Goal: Task Accomplishment & Management: Manage account settings

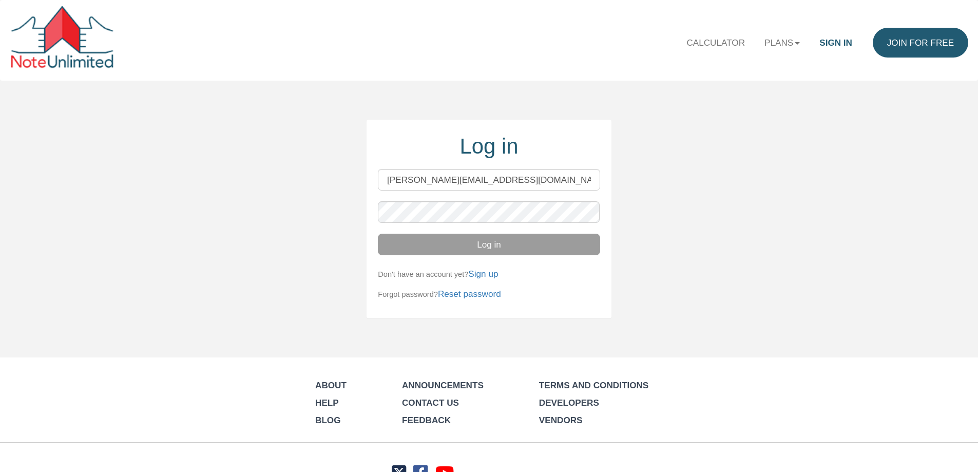
type input "[PERSON_NAME][EMAIL_ADDRESS][DOMAIN_NAME]"
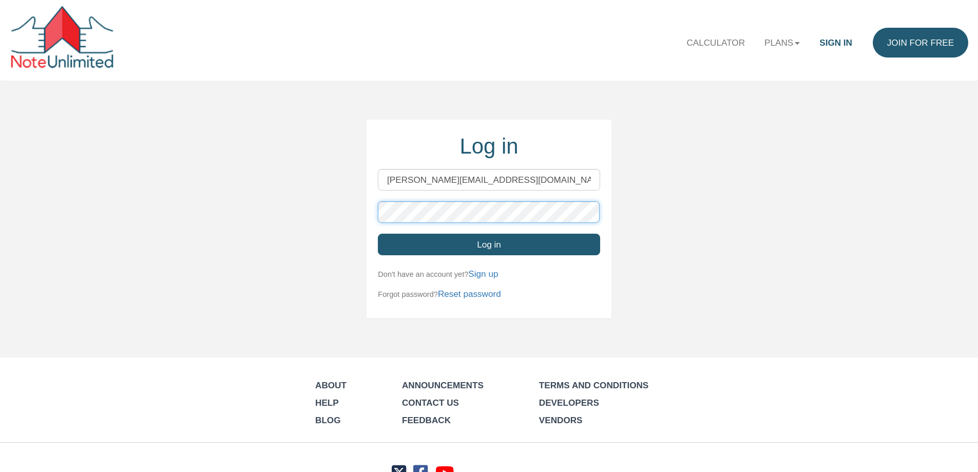
click at [378, 234] on button "Log in" at bounding box center [489, 245] width 222 height 22
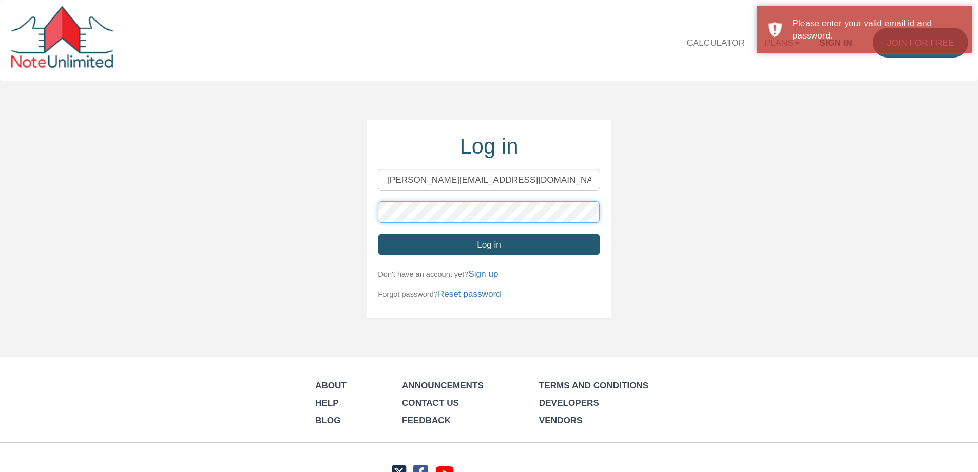
click at [378, 234] on button "Log in" at bounding box center [489, 245] width 222 height 22
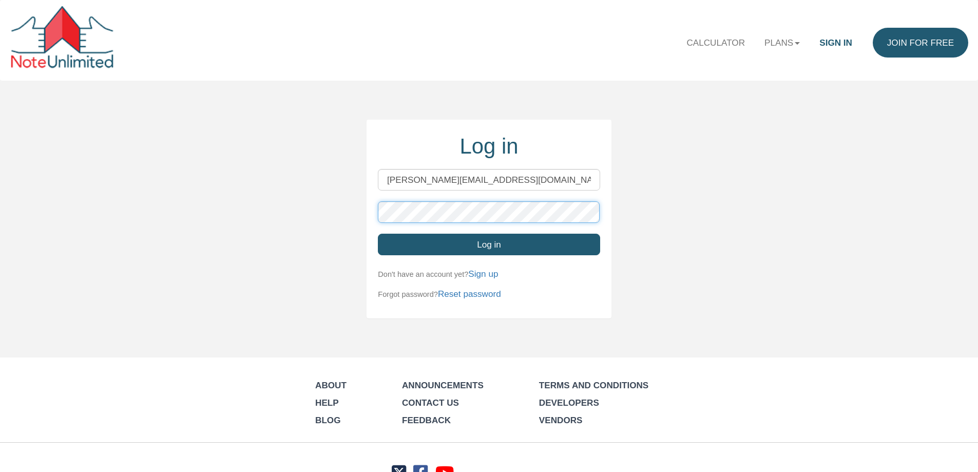
click at [344, 217] on div "Log in lindsay@evolutionprop.com Log in Don't have an account yet? Sign up Forg…" at bounding box center [489, 219] width 978 height 199
click at [447, 246] on button "Log in" at bounding box center [489, 245] width 222 height 22
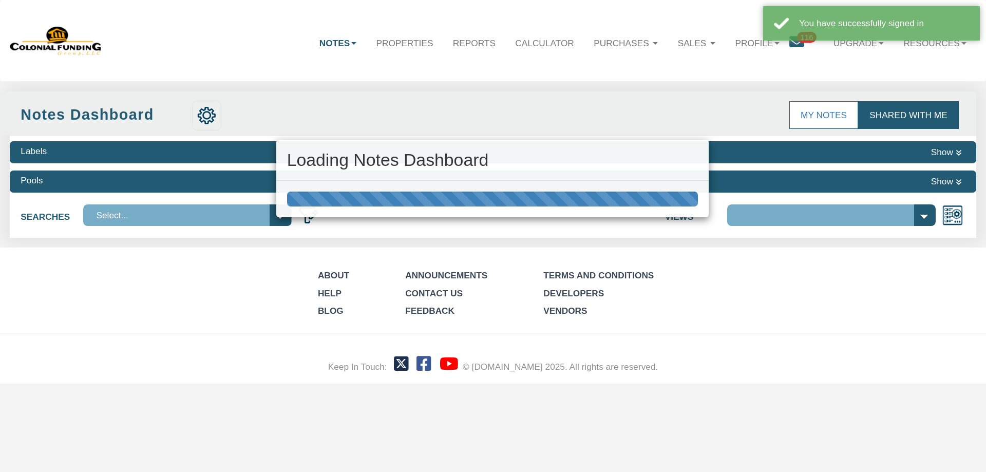
select select "316"
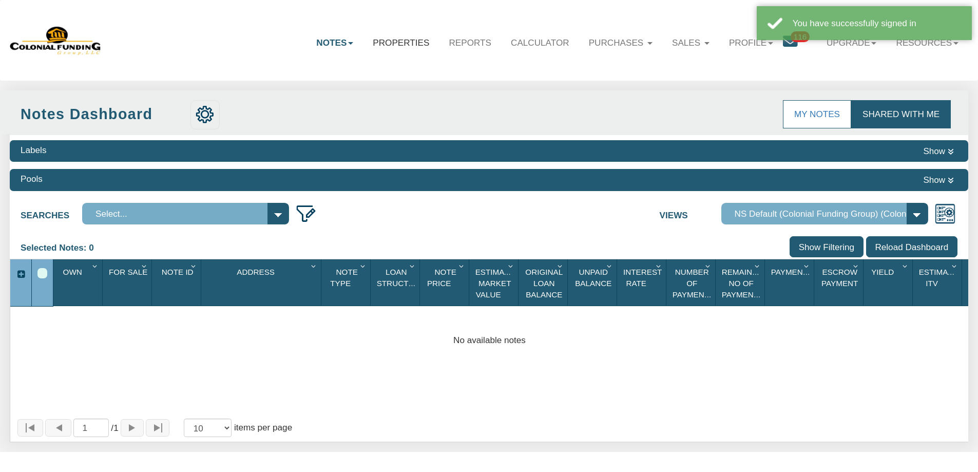
click at [390, 43] on link "Properties" at bounding box center [401, 43] width 76 height 30
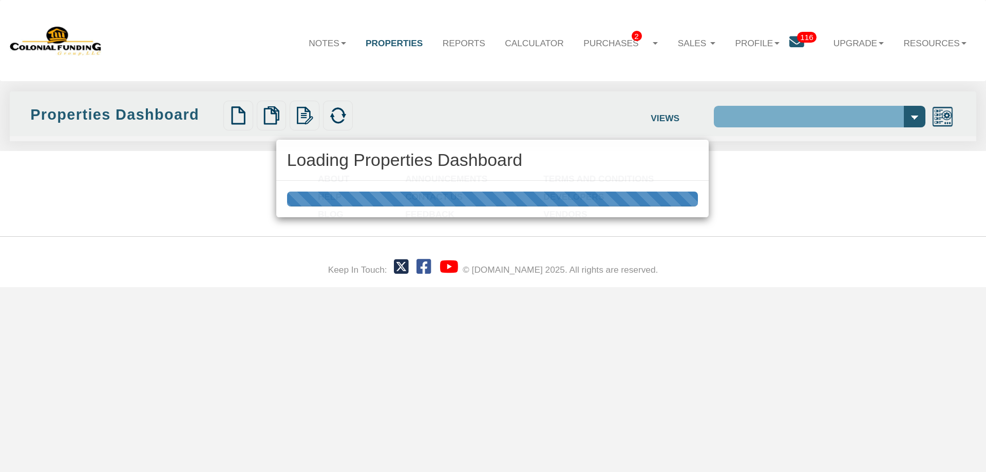
click at [611, 43] on div "Loading Properties Dashboard" at bounding box center [493, 236] width 986 height 472
select select "138"
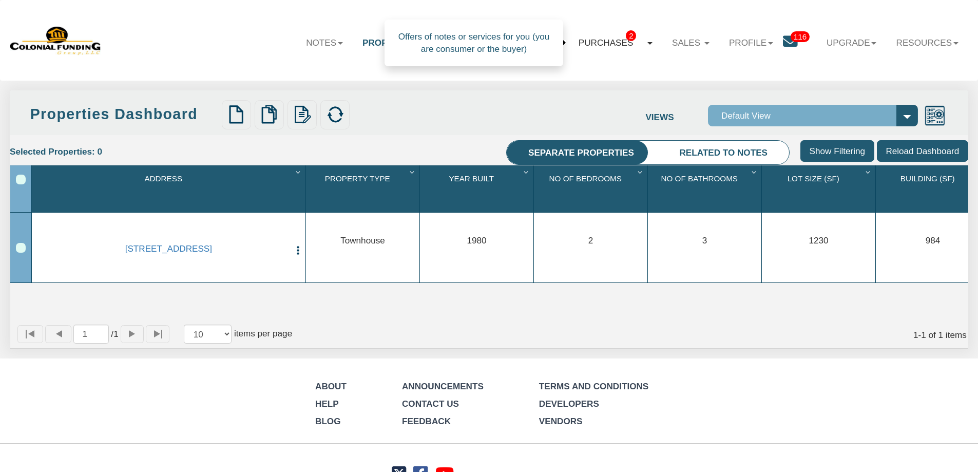
click at [612, 43] on link "Purchases 2" at bounding box center [615, 43] width 93 height 30
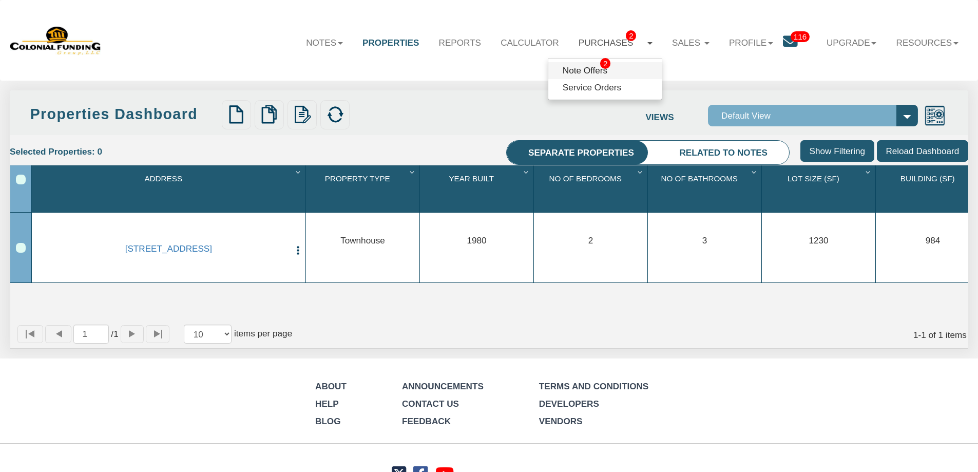
click at [573, 75] on link "Note Offers 2" at bounding box center [604, 70] width 113 height 17
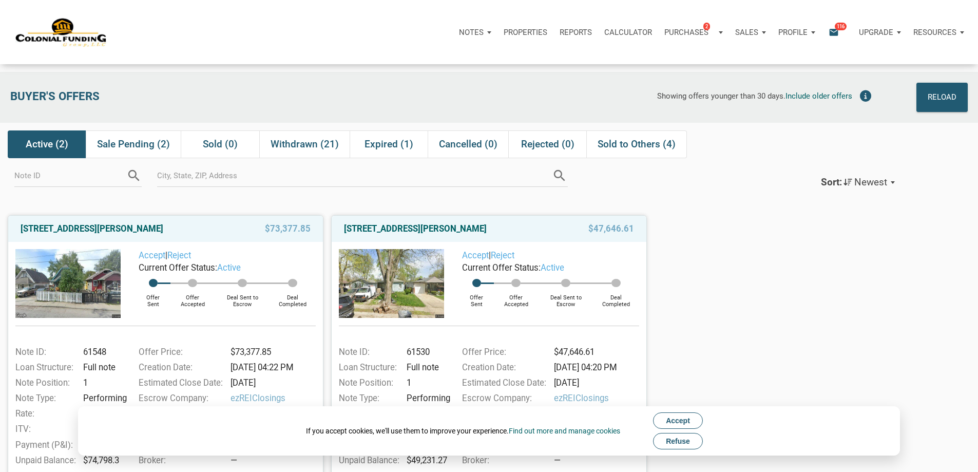
click at [504, 37] on p "Properties" at bounding box center [526, 32] width 44 height 9
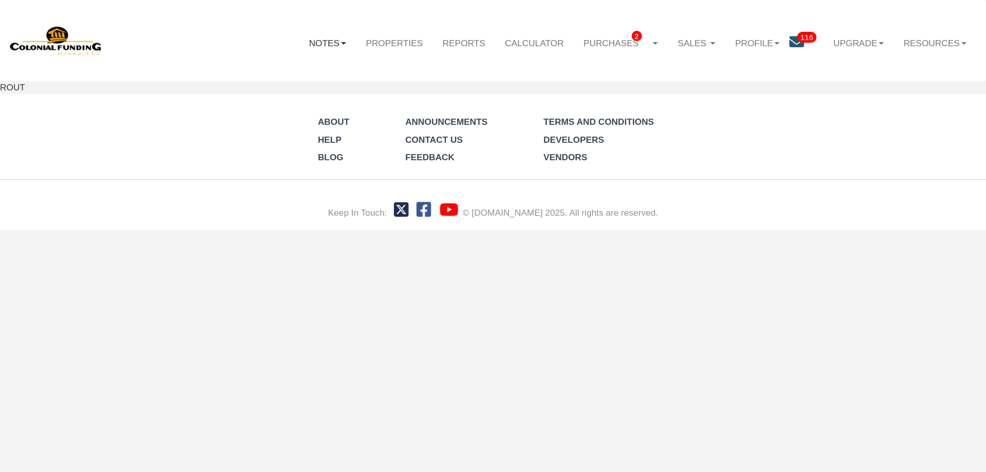
click at [330, 43] on link "Notes" at bounding box center [327, 43] width 57 height 30
click at [279, 67] on link "Dashboard" at bounding box center [298, 70] width 114 height 17
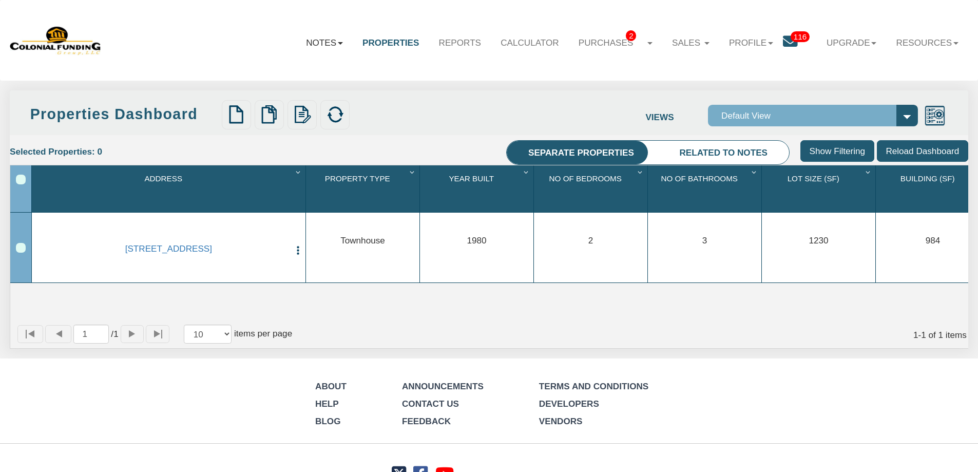
click at [321, 43] on link "Notes" at bounding box center [324, 43] width 56 height 30
click at [284, 88] on link "Transactions" at bounding box center [295, 87] width 113 height 17
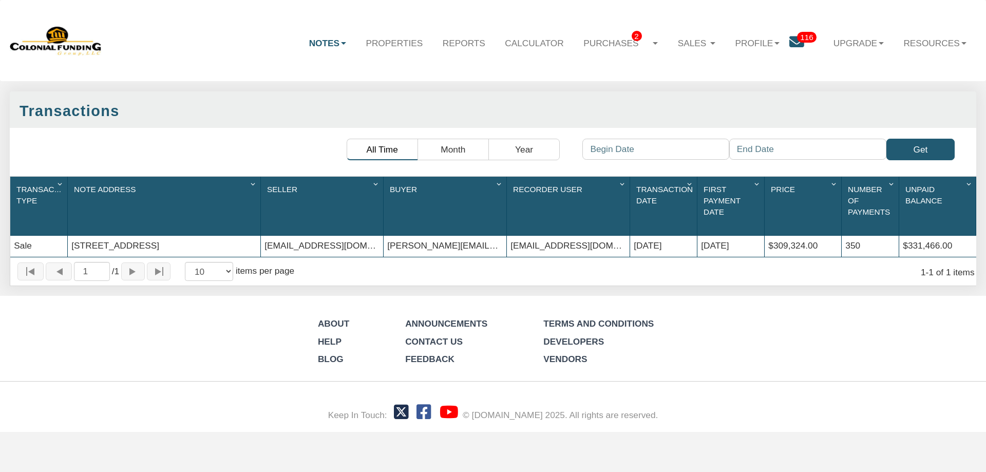
click at [796, 44] on icon at bounding box center [796, 42] width 15 height 15
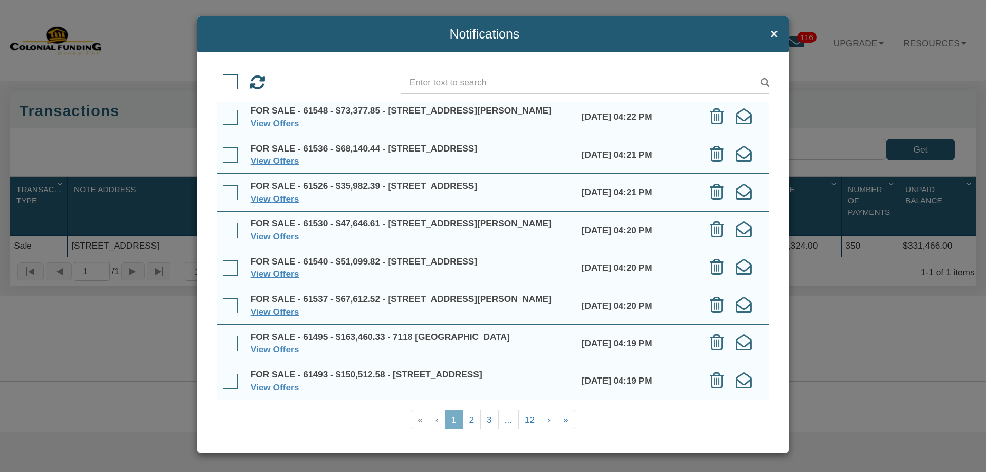
scroll to position [8, 0]
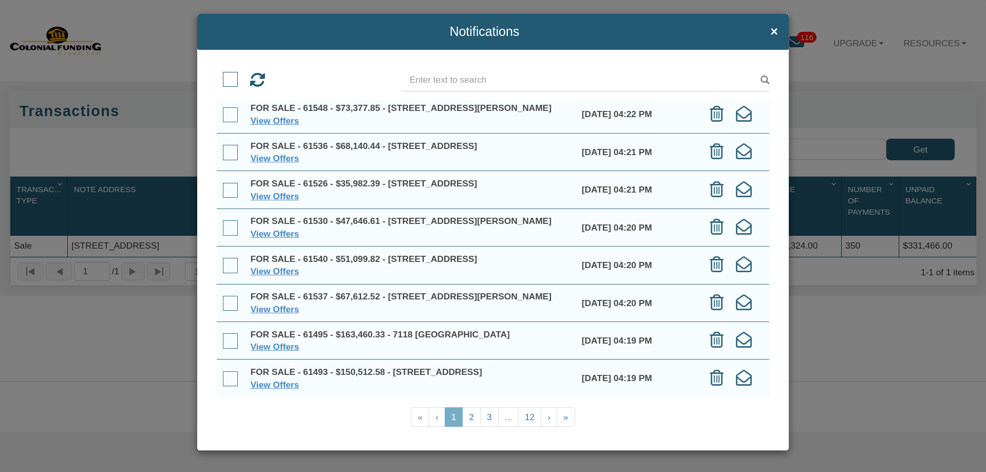
click at [227, 81] on span at bounding box center [230, 79] width 15 height 15
click at [223, 74] on input "checkbox" at bounding box center [223, 74] width 0 height 0
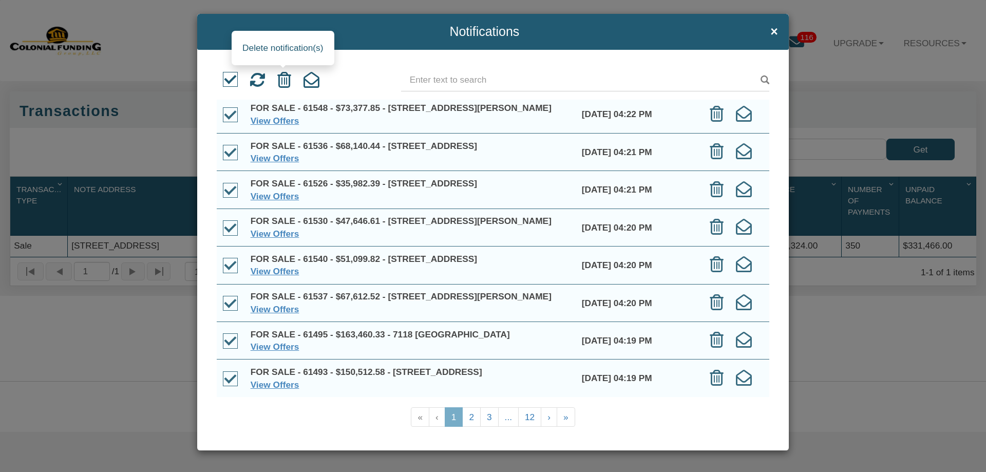
click at [288, 79] on icon at bounding box center [284, 80] width 14 height 16
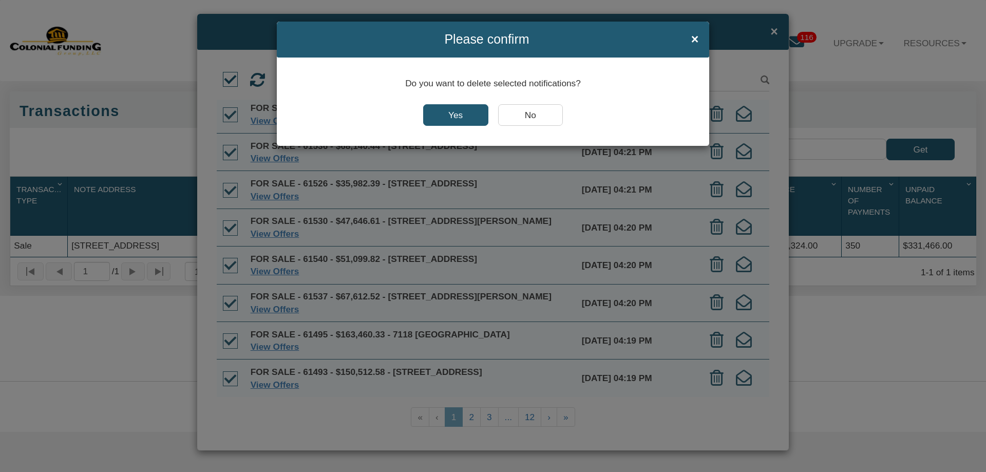
click at [452, 117] on input "Yes" at bounding box center [455, 115] width 65 height 22
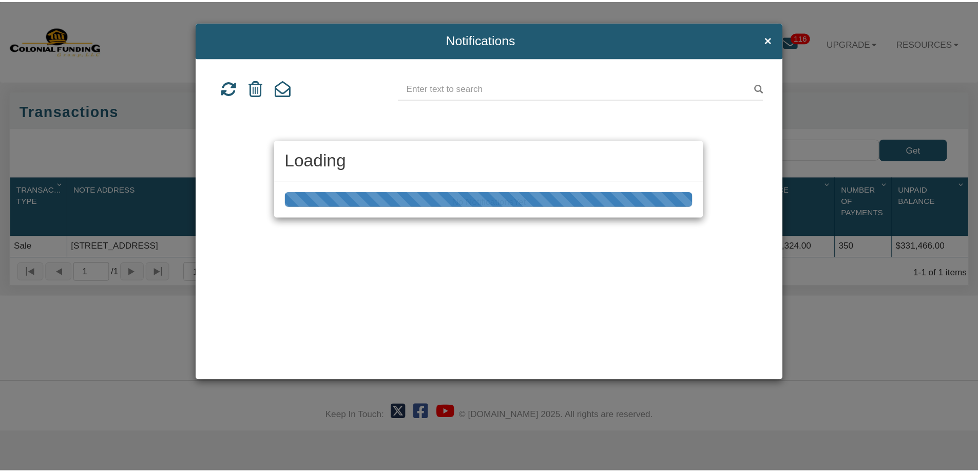
scroll to position [0, 0]
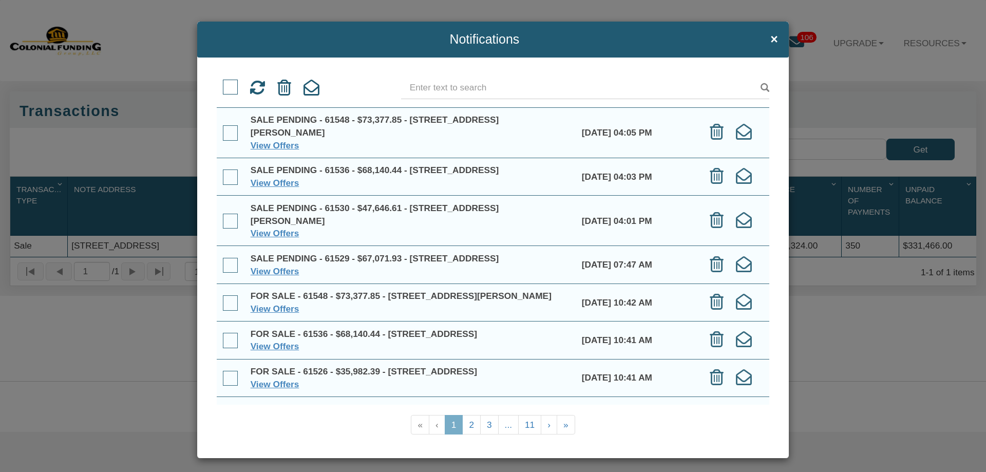
drag, startPoint x: 225, startPoint y: 83, endPoint x: 236, endPoint y: 83, distance: 10.8
click at [225, 82] on span at bounding box center [230, 87] width 15 height 15
click at [223, 82] on input "checkbox" at bounding box center [223, 82] width 0 height 0
click at [278, 85] on div at bounding box center [285, 88] width 20 height 23
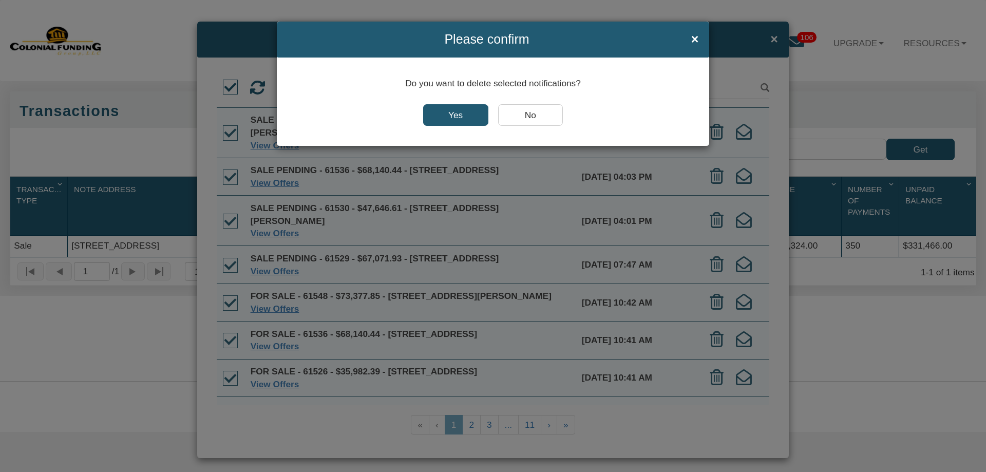
click at [461, 118] on input "Yes" at bounding box center [455, 115] width 65 height 22
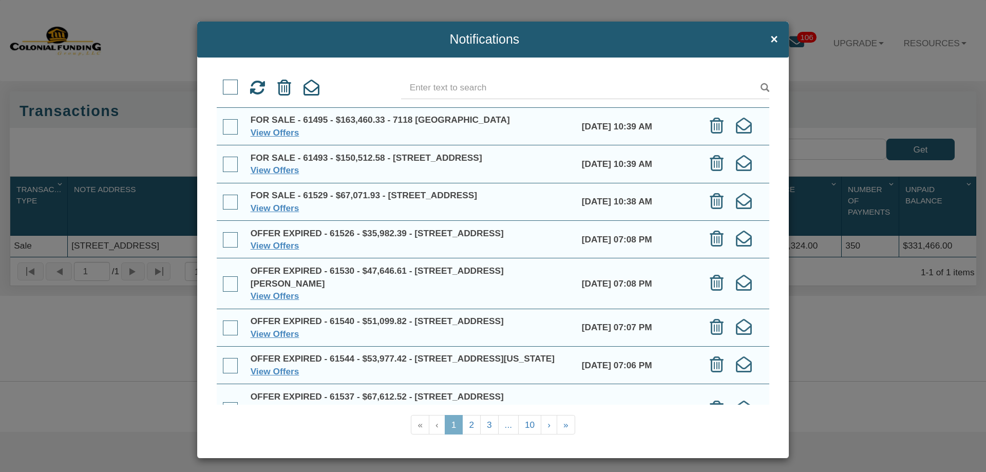
click at [228, 89] on span at bounding box center [230, 87] width 15 height 15
click at [223, 82] on input "checkbox" at bounding box center [223, 82] width 0 height 0
click at [281, 92] on icon at bounding box center [284, 88] width 14 height 16
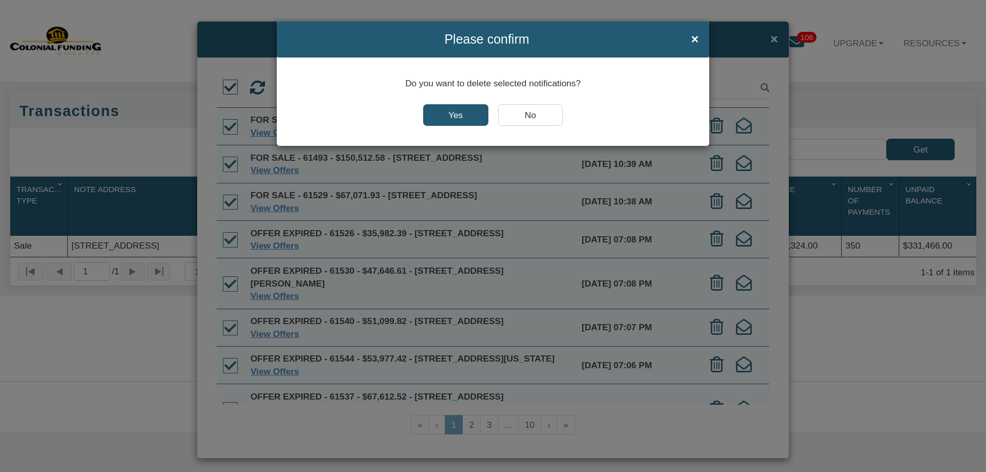
click at [466, 116] on input "Yes" at bounding box center [455, 115] width 65 height 22
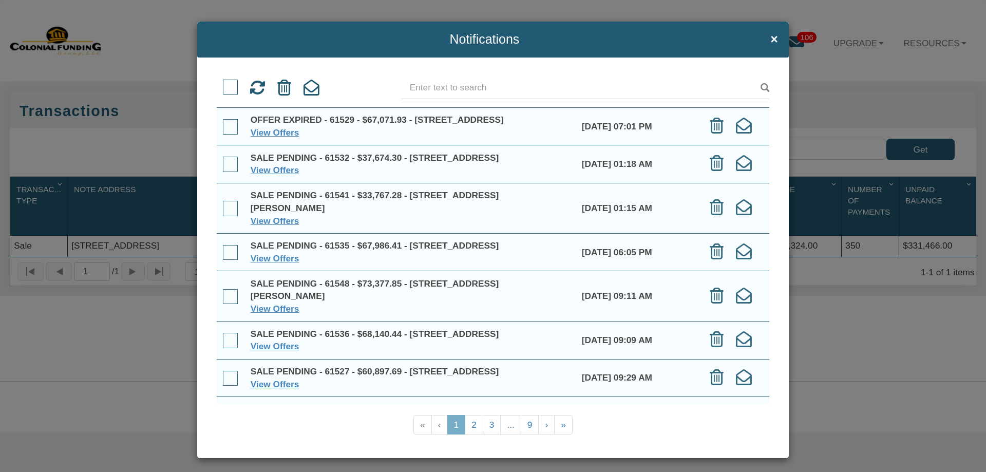
click at [232, 87] on span at bounding box center [230, 87] width 15 height 15
click at [223, 82] on input "checkbox" at bounding box center [223, 82] width 0 height 0
click at [279, 90] on icon at bounding box center [284, 88] width 14 height 16
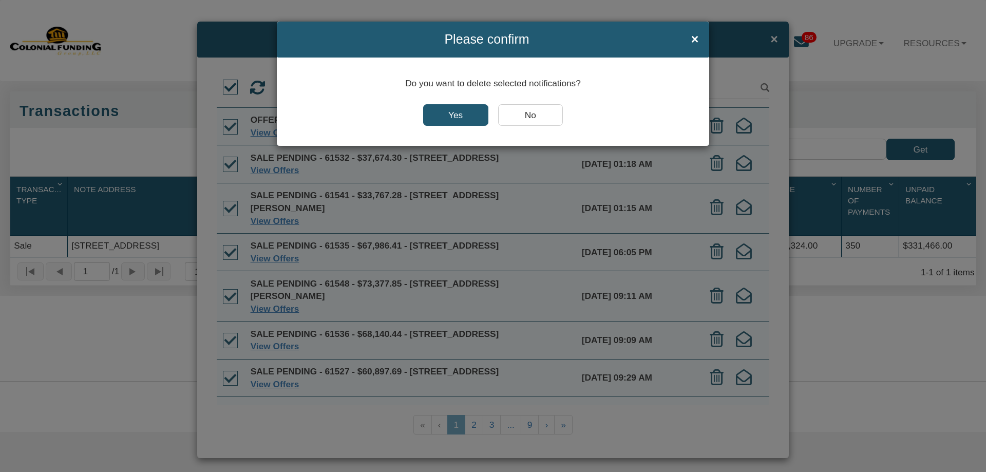
click at [462, 117] on input "Yes" at bounding box center [455, 115] width 65 height 22
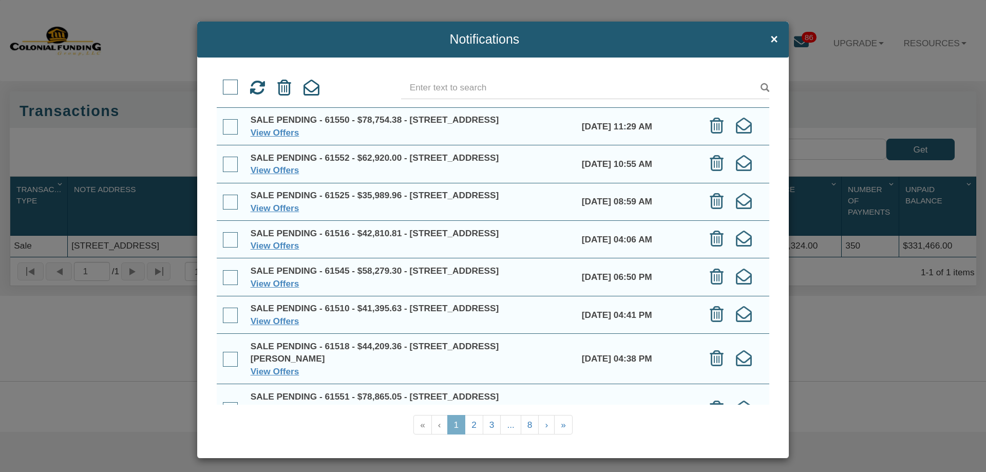
drag, startPoint x: 228, startPoint y: 81, endPoint x: 241, endPoint y: 80, distance: 12.3
click at [228, 80] on span at bounding box center [230, 87] width 15 height 15
click at [223, 82] on input "checkbox" at bounding box center [223, 82] width 0 height 0
click at [277, 90] on icon at bounding box center [284, 88] width 14 height 16
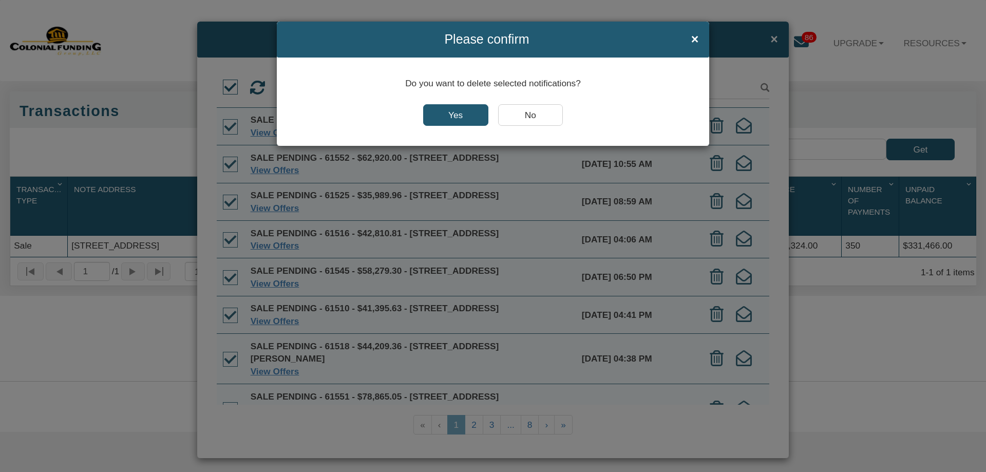
click at [462, 115] on input "Yes" at bounding box center [455, 115] width 65 height 22
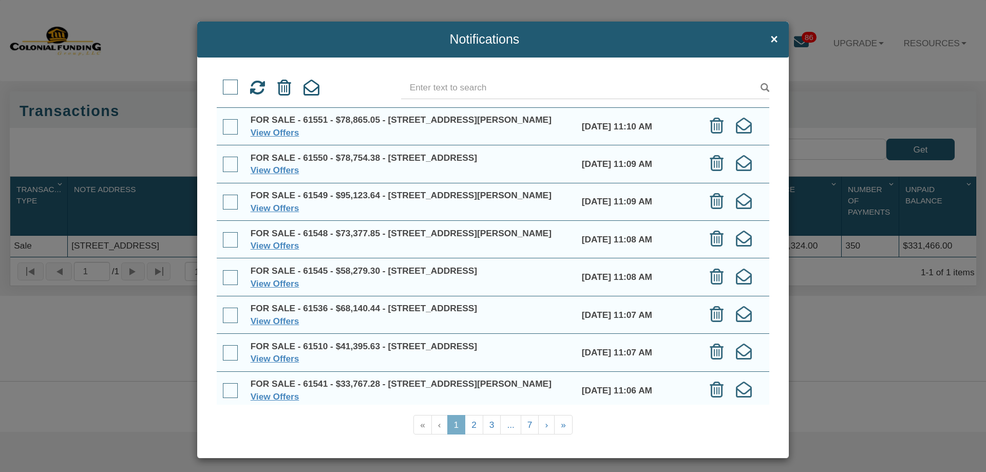
drag, startPoint x: 214, startPoint y: 86, endPoint x: 219, endPoint y: 85, distance: 5.2
click at [214, 86] on div "View Offers «" at bounding box center [492, 258] width 591 height 400
click at [225, 84] on span at bounding box center [230, 87] width 15 height 15
click at [223, 82] on input "checkbox" at bounding box center [223, 82] width 0 height 0
click at [284, 85] on icon at bounding box center [284, 88] width 14 height 16
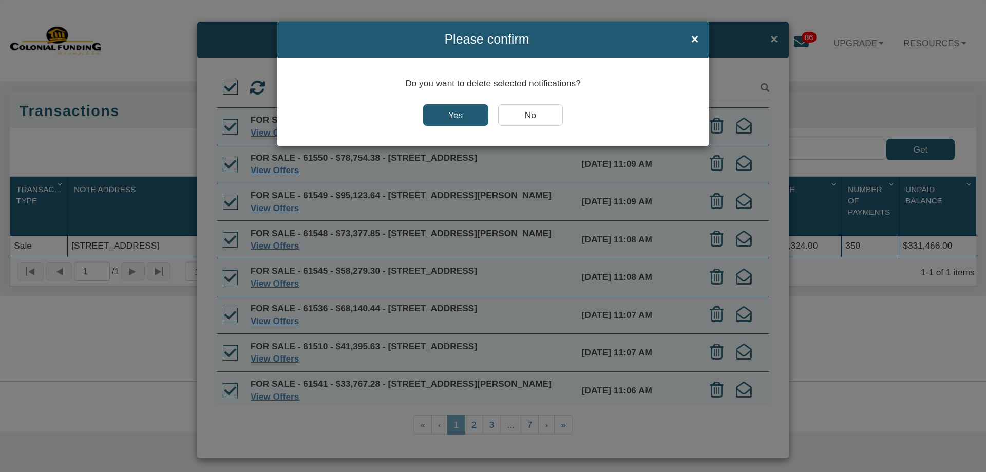
click at [458, 114] on input "Yes" at bounding box center [455, 115] width 65 height 22
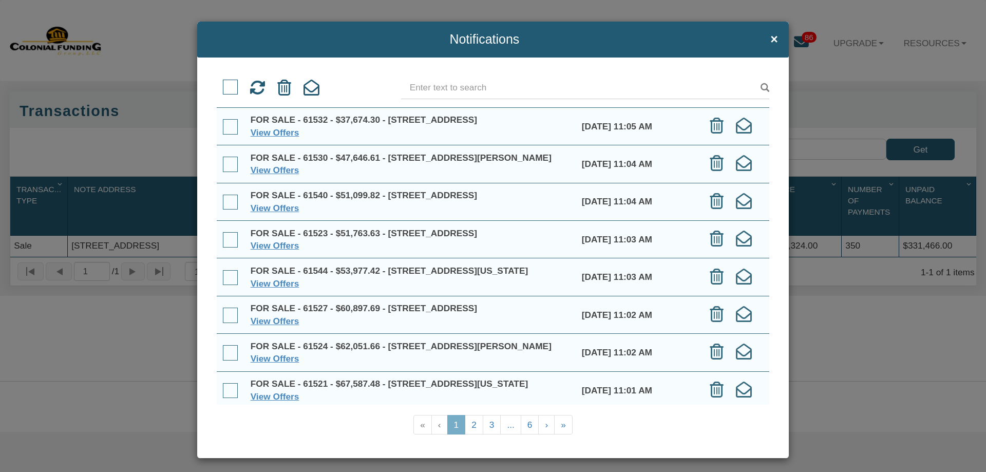
click at [229, 86] on span at bounding box center [230, 87] width 15 height 15
click at [223, 82] on input "checkbox" at bounding box center [223, 82] width 0 height 0
click at [286, 91] on icon at bounding box center [284, 88] width 14 height 16
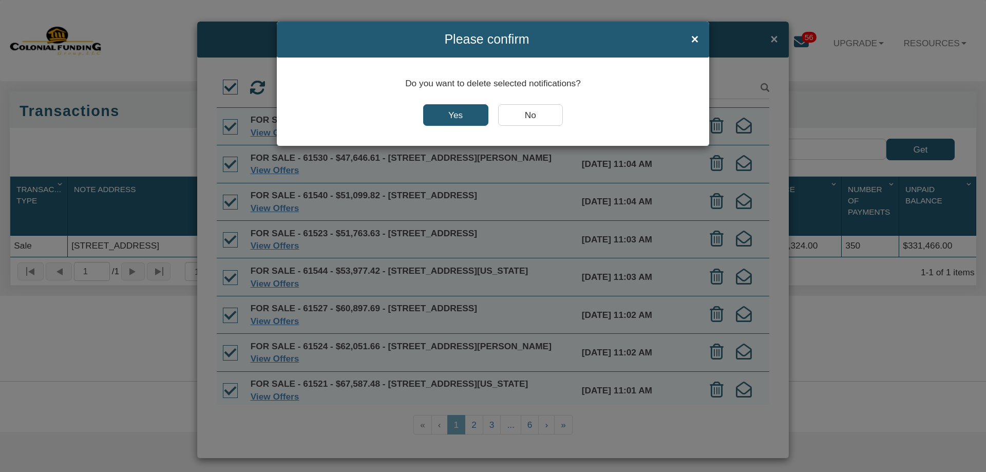
click at [486, 117] on input "Yes" at bounding box center [455, 115] width 65 height 22
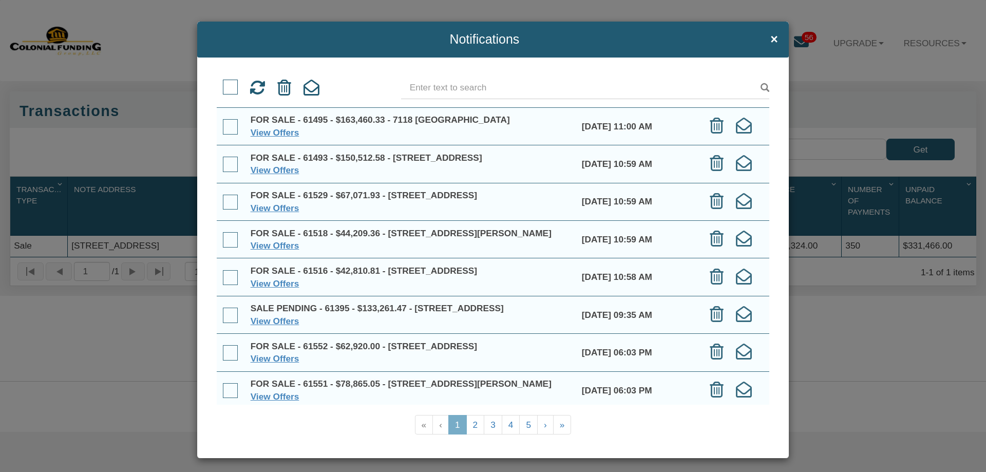
click at [220, 87] on div at bounding box center [230, 84] width 20 height 14
click at [226, 85] on span at bounding box center [230, 87] width 15 height 15
click at [223, 82] on input "checkbox" at bounding box center [223, 82] width 0 height 0
click at [284, 89] on icon at bounding box center [284, 88] width 14 height 16
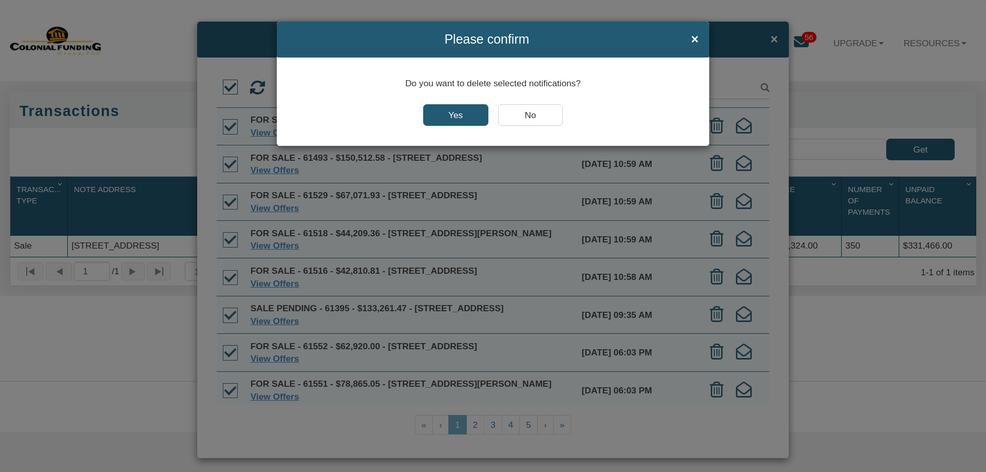
click at [440, 116] on input "Yes" at bounding box center [455, 115] width 65 height 22
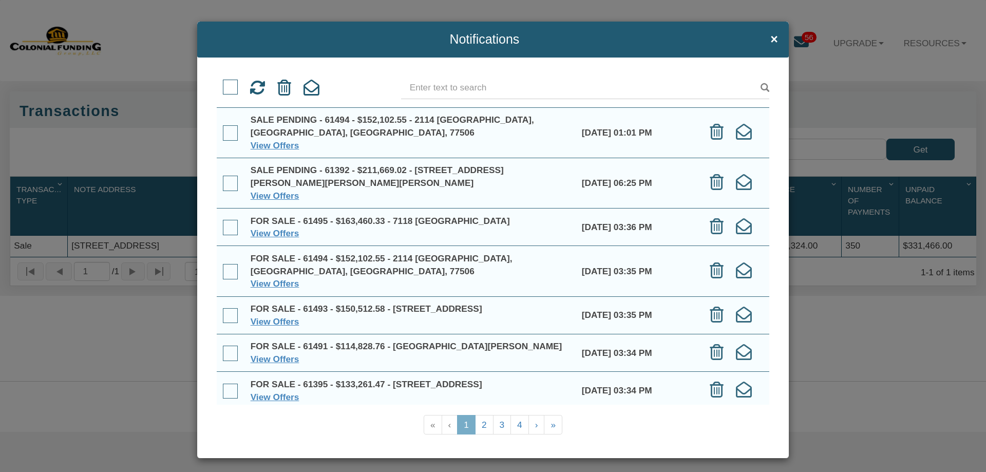
click at [230, 86] on span at bounding box center [230, 87] width 15 height 15
click at [223, 82] on input "checkbox" at bounding box center [223, 82] width 0 height 0
click at [281, 89] on icon at bounding box center [284, 88] width 14 height 16
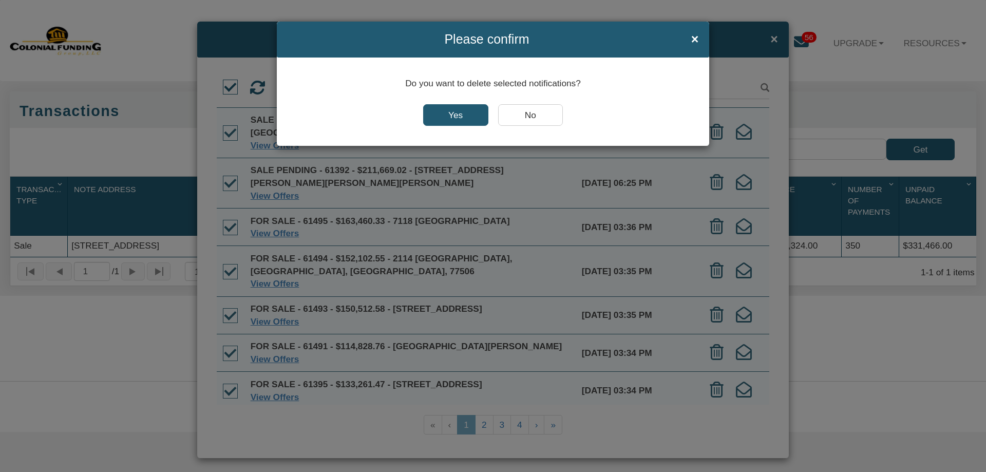
click at [462, 117] on input "Yes" at bounding box center [455, 115] width 65 height 22
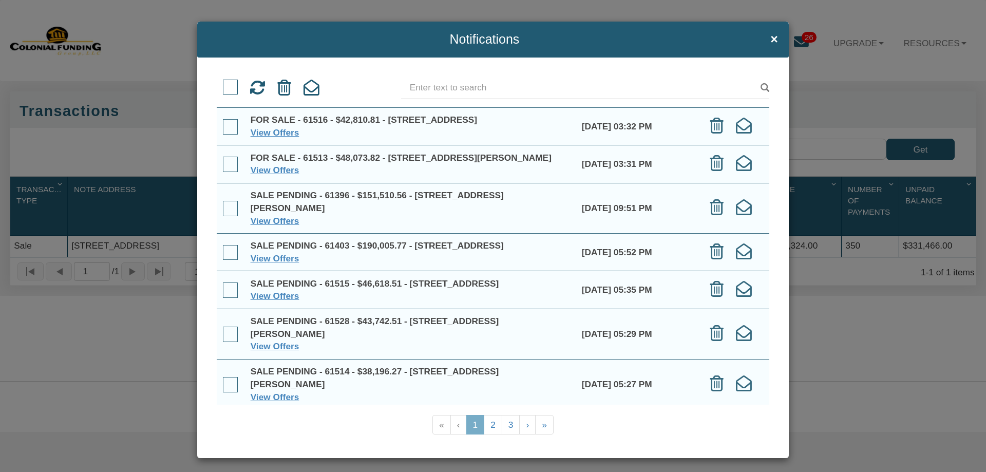
click at [225, 84] on span at bounding box center [230, 87] width 15 height 15
click at [223, 82] on input "checkbox" at bounding box center [223, 82] width 0 height 0
click at [279, 89] on icon at bounding box center [284, 88] width 14 height 16
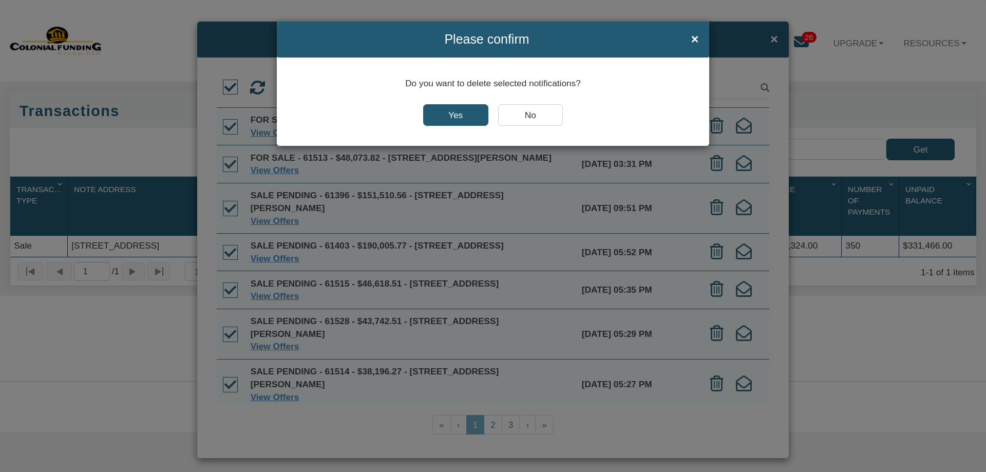
click at [434, 116] on input "Yes" at bounding box center [455, 115] width 65 height 22
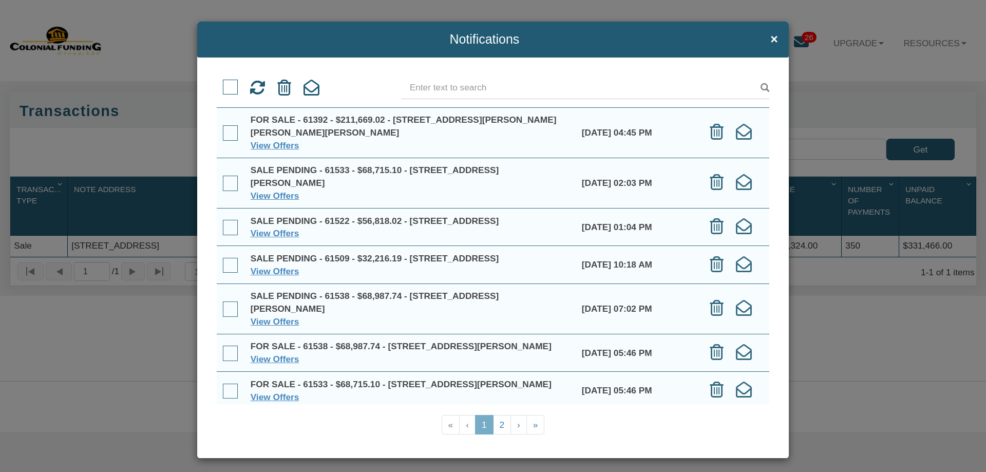
click at [231, 85] on span at bounding box center [230, 87] width 15 height 15
click at [223, 82] on input "checkbox" at bounding box center [223, 82] width 0 height 0
click at [278, 88] on icon at bounding box center [284, 88] width 14 height 16
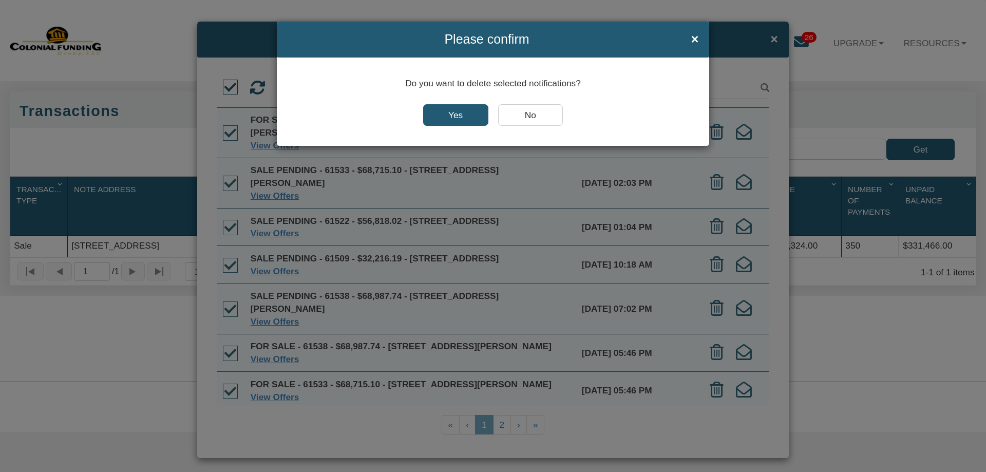
click at [439, 114] on input "Yes" at bounding box center [455, 115] width 65 height 22
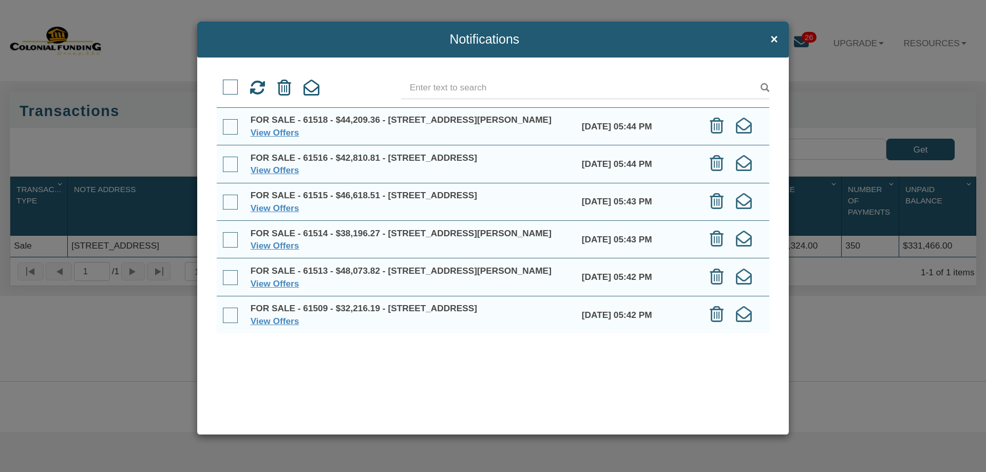
drag, startPoint x: 231, startPoint y: 86, endPoint x: 250, endPoint y: 88, distance: 19.1
click at [231, 85] on span at bounding box center [230, 87] width 15 height 15
click at [223, 82] on input "checkbox" at bounding box center [223, 82] width 0 height 0
click at [279, 87] on icon at bounding box center [284, 88] width 14 height 16
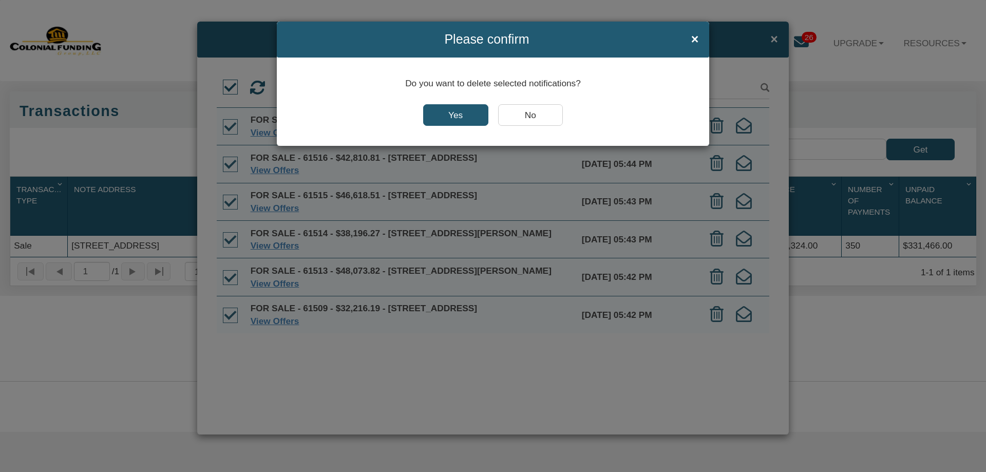
click at [455, 117] on input "Yes" at bounding box center [455, 115] width 65 height 22
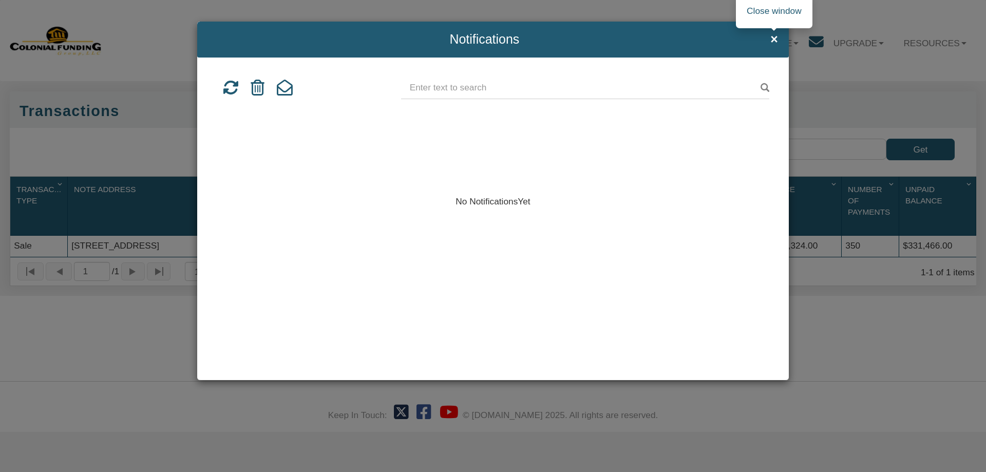
click at [772, 34] on span "×" at bounding box center [774, 39] width 8 height 14
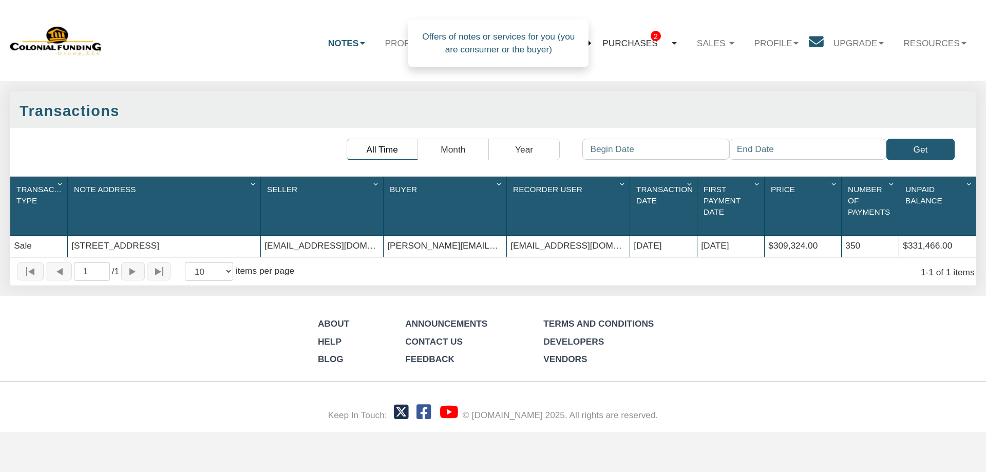
click at [650, 36] on span "2" at bounding box center [655, 36] width 10 height 11
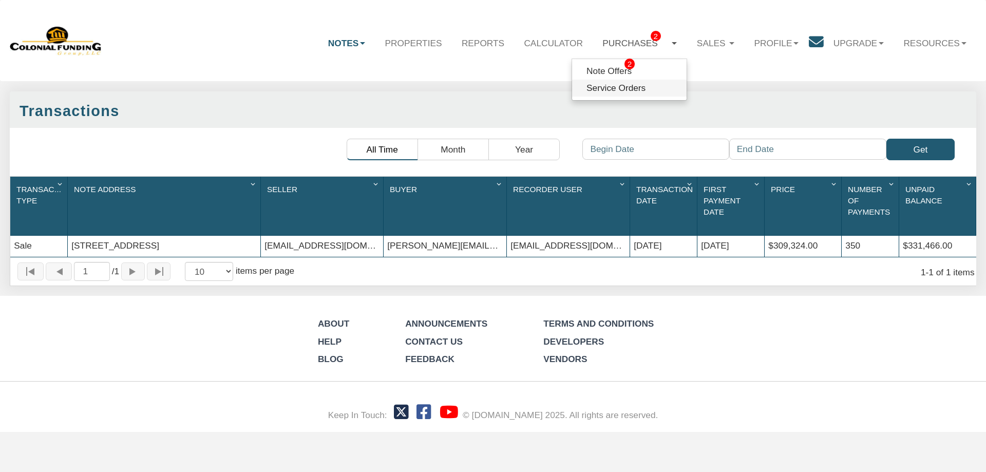
click at [605, 85] on link "Service Orders" at bounding box center [629, 88] width 114 height 17
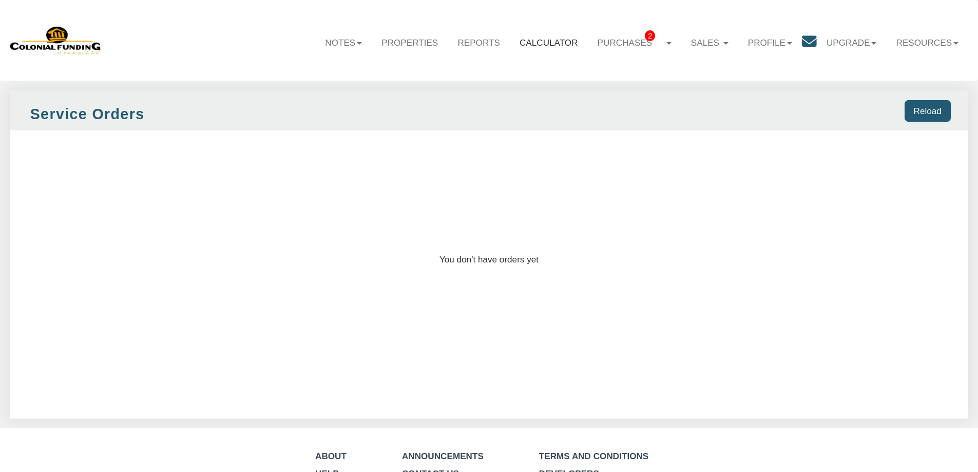
click at [535, 41] on link "Calculator" at bounding box center [549, 43] width 78 height 30
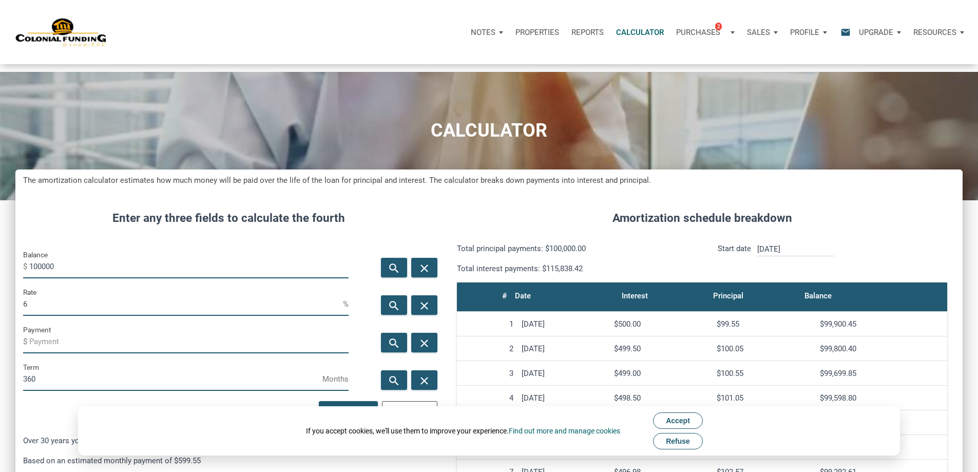
scroll to position [628, 932]
click at [515, 35] on p "Properties" at bounding box center [537, 32] width 44 height 9
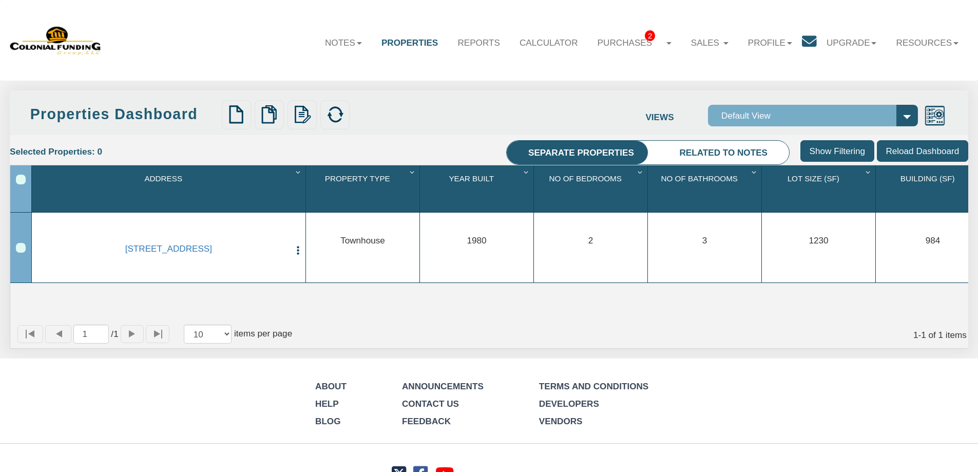
click at [781, 120] on select "Default View" at bounding box center [813, 116] width 210 height 22
click at [780, 119] on select "Default View" at bounding box center [813, 116] width 210 height 22
click at [746, 150] on li "Related to notes" at bounding box center [723, 153] width 131 height 25
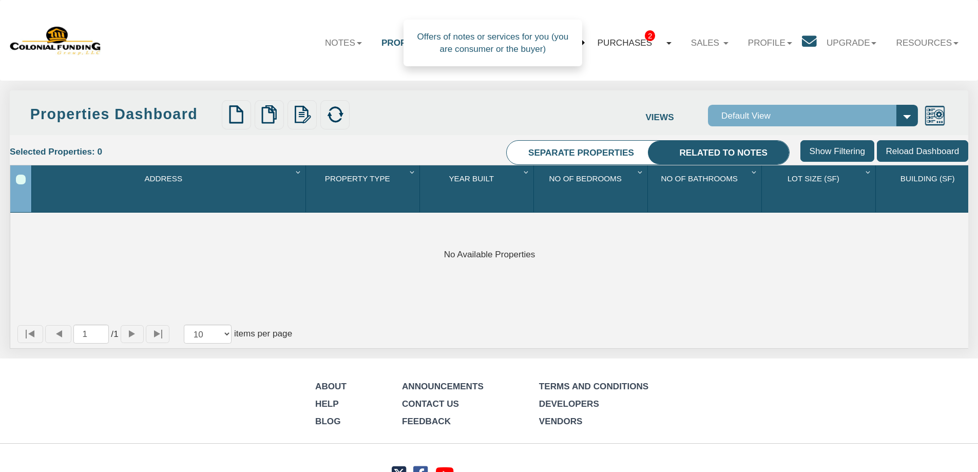
click at [599, 43] on link "Purchases 2" at bounding box center [634, 43] width 93 height 30
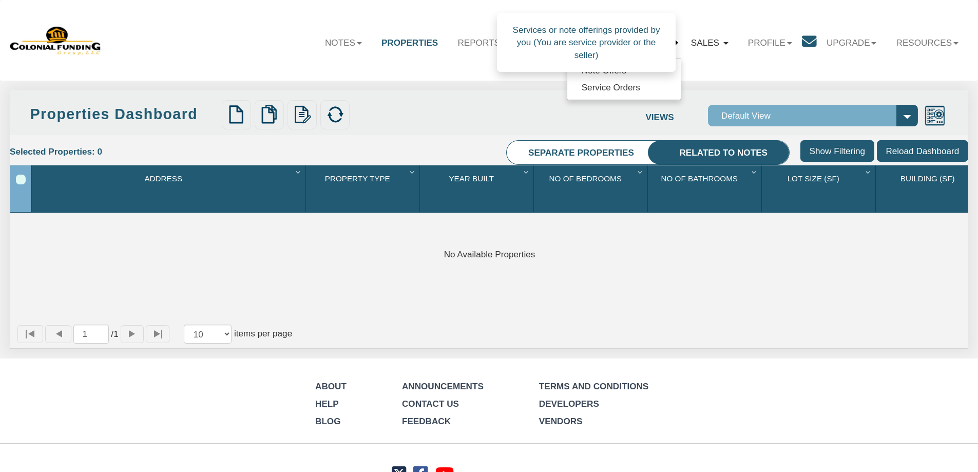
click at [695, 41] on link "Sales" at bounding box center [709, 43] width 57 height 30
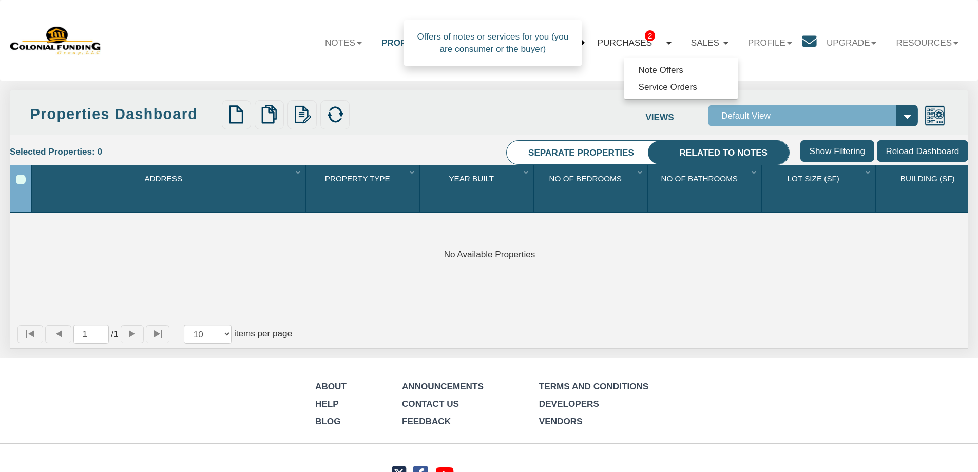
click at [666, 43] on b at bounding box center [668, 43] width 5 height 3
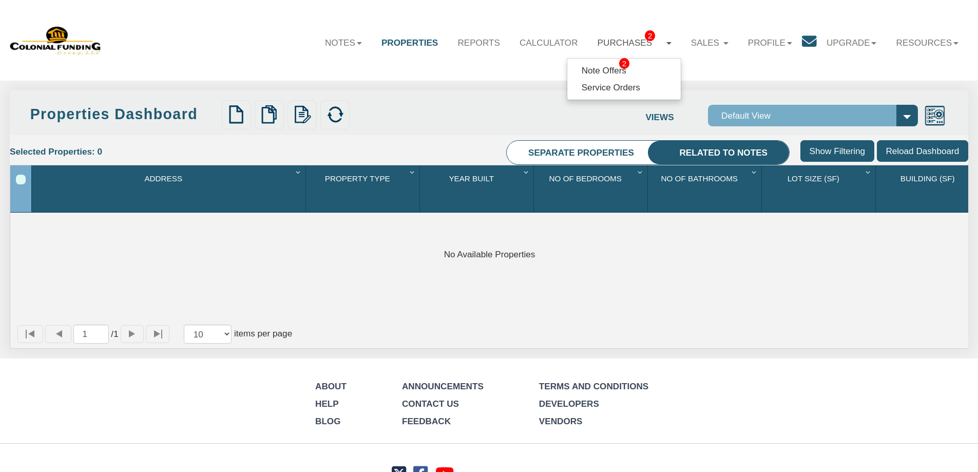
click at [437, 73] on nav "Menu Notes Dashboard Transactions Properties Reports Calculator 2 2 Service Ord…" at bounding box center [489, 40] width 978 height 81
click at [322, 42] on link "Notes" at bounding box center [343, 43] width 56 height 30
click at [306, 81] on link "Transactions" at bounding box center [314, 87] width 113 height 17
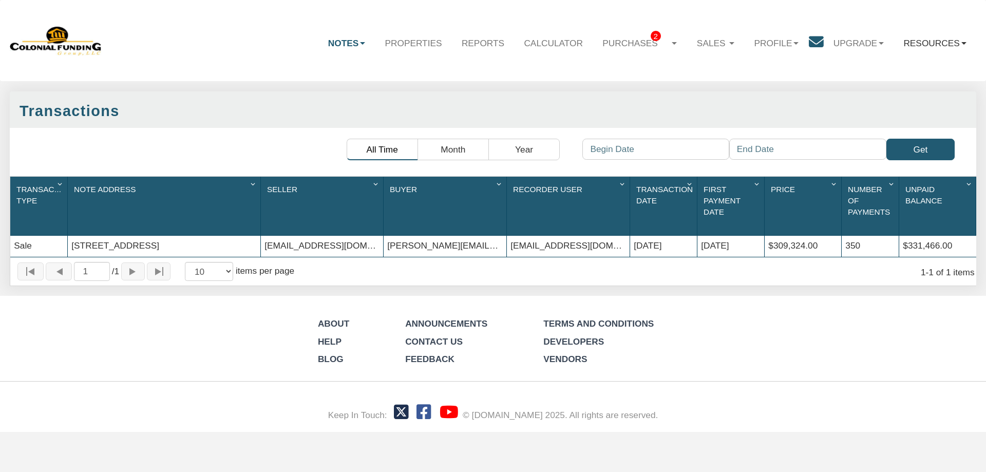
click at [924, 40] on link "Resources" at bounding box center [934, 43] width 83 height 30
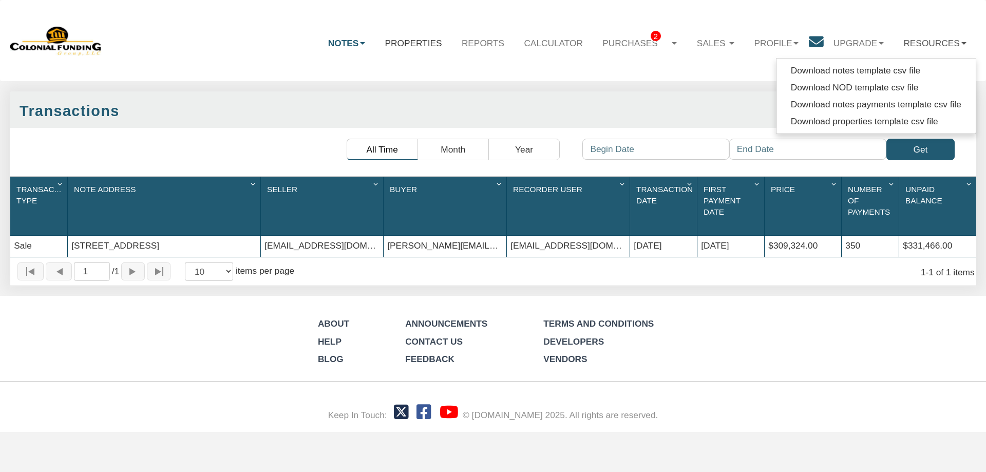
click at [422, 46] on link "Properties" at bounding box center [413, 43] width 76 height 30
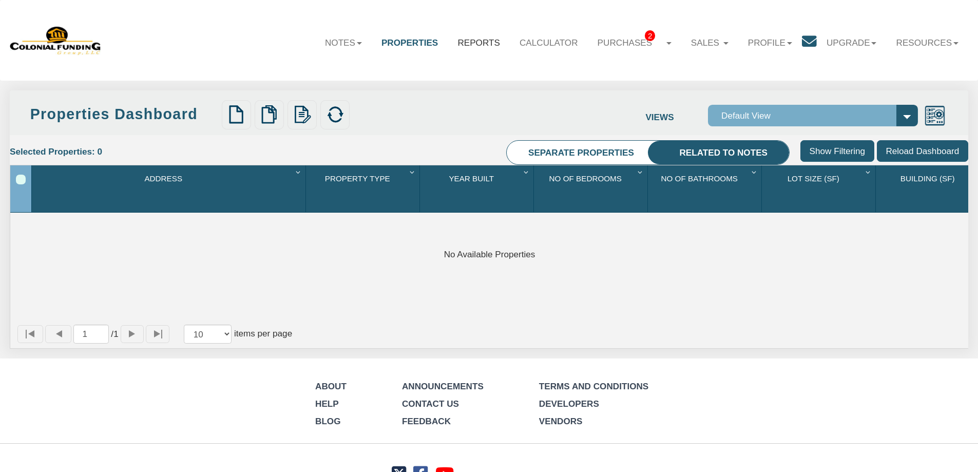
click at [463, 41] on link "Reports" at bounding box center [479, 43] width 62 height 30
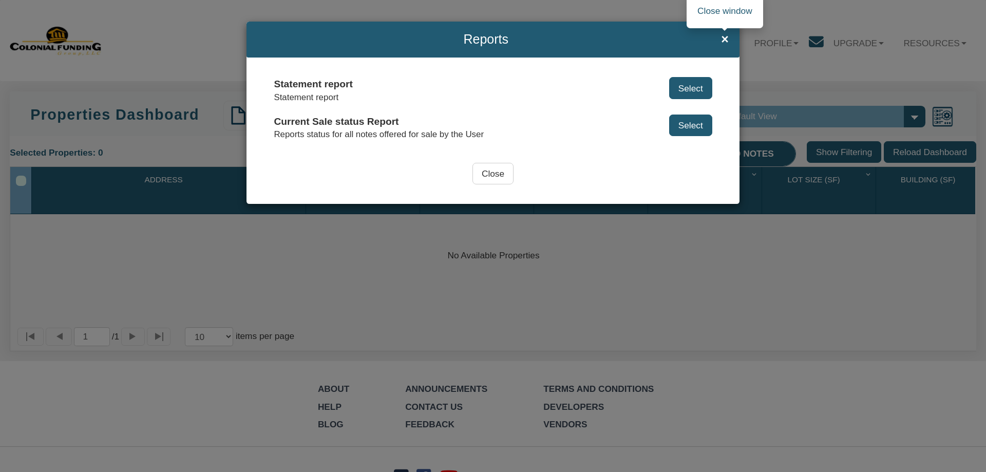
click at [727, 37] on span "×" at bounding box center [725, 39] width 8 height 14
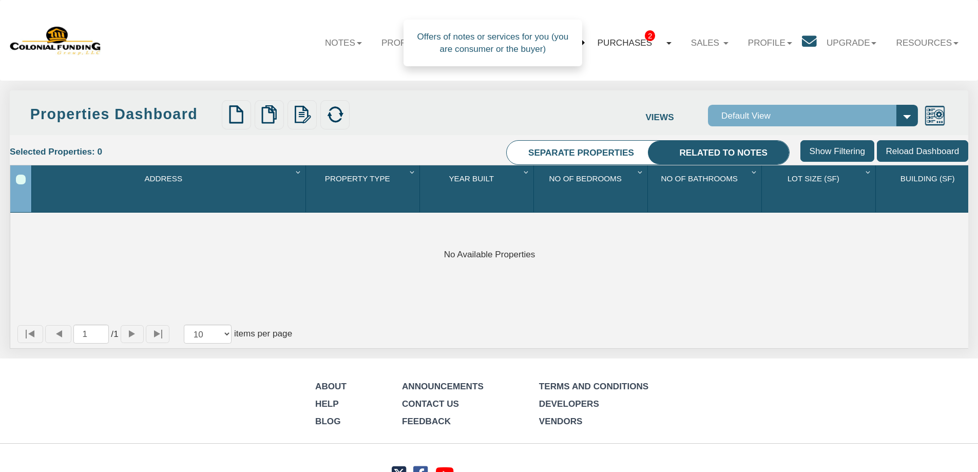
click at [615, 43] on link "Purchases 2" at bounding box center [634, 43] width 93 height 30
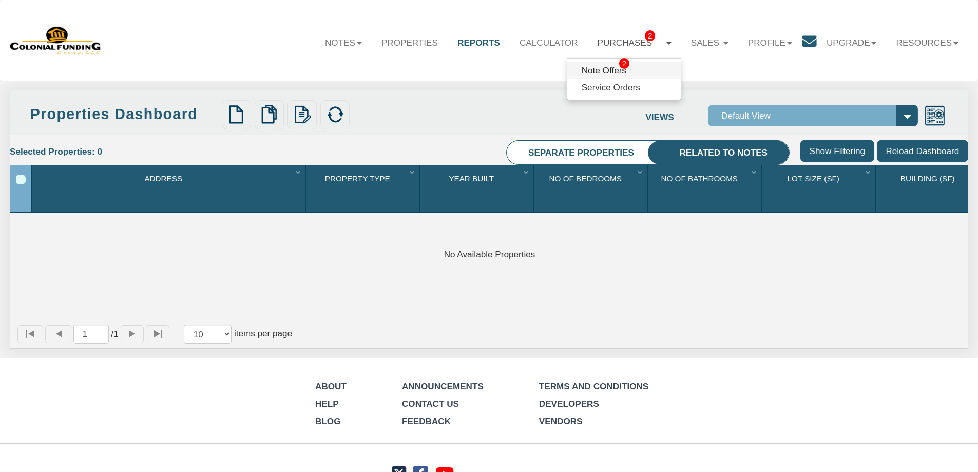
click at [607, 73] on link "Note Offers 2" at bounding box center [623, 70] width 113 height 17
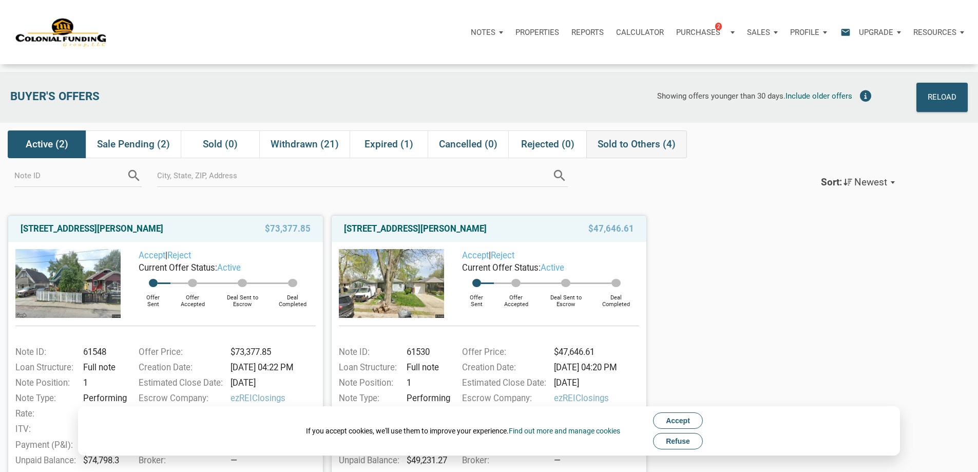
click at [618, 150] on span "Sold to Others (4)" at bounding box center [637, 144] width 78 height 12
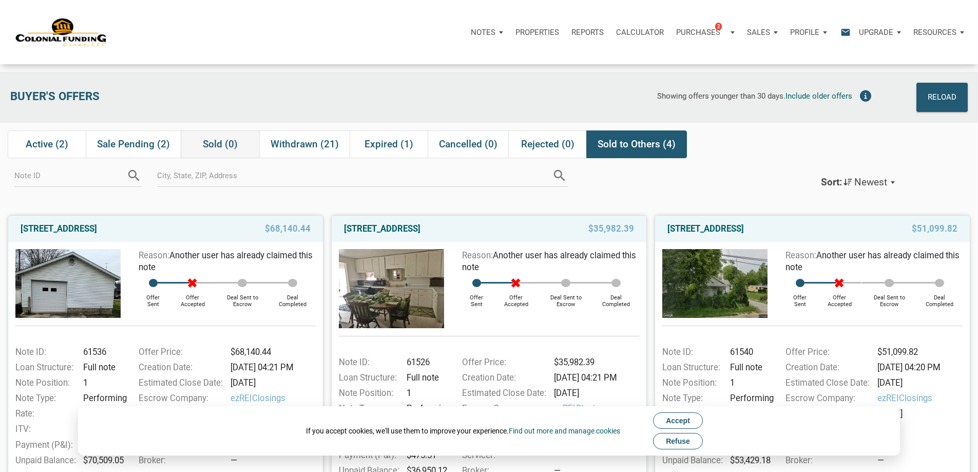
click at [214, 150] on span "Sold (0)" at bounding box center [220, 144] width 35 height 12
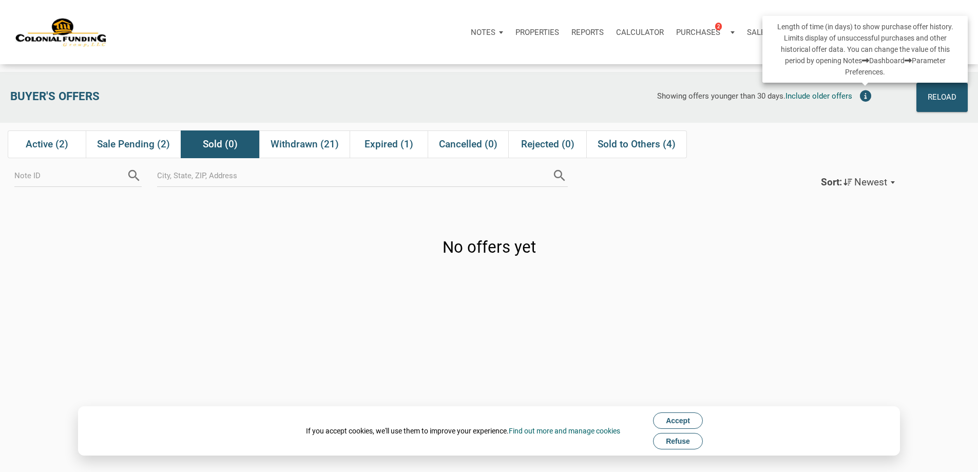
click at [864, 97] on icon at bounding box center [865, 95] width 11 height 11
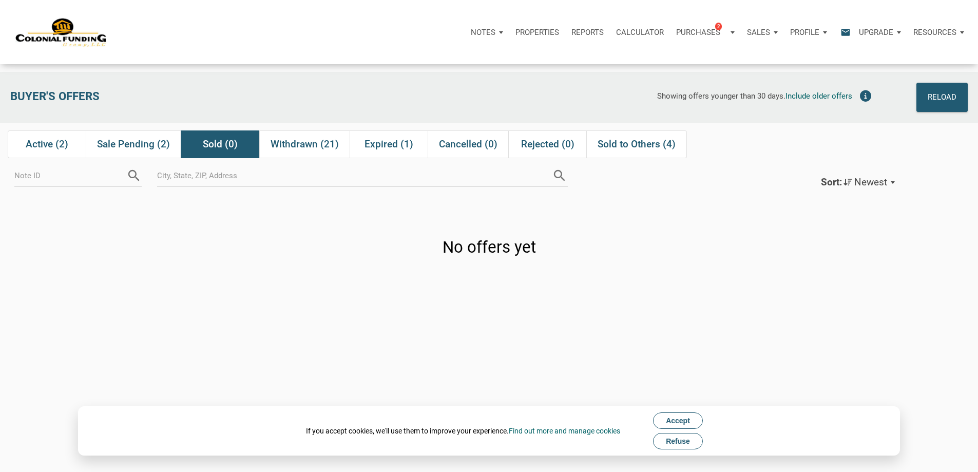
click at [675, 424] on span "Accept" at bounding box center [678, 420] width 24 height 8
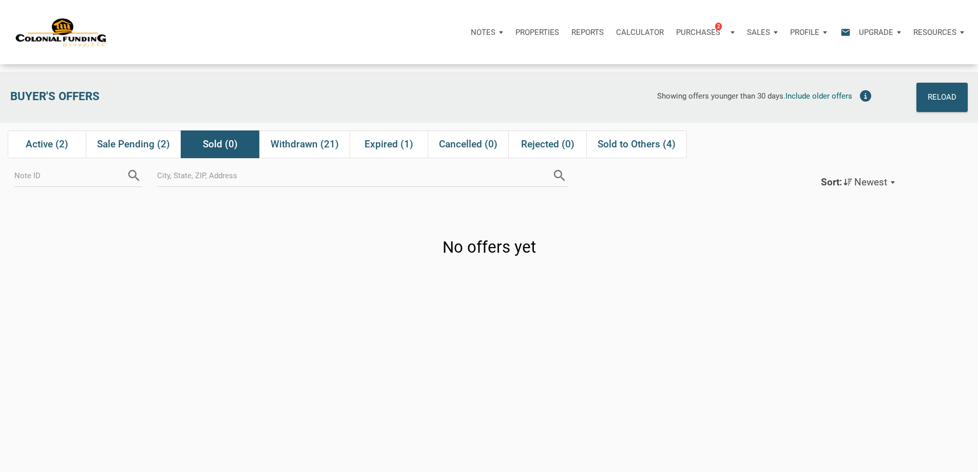
click at [887, 188] on span "Newest" at bounding box center [870, 182] width 33 height 12
click at [935, 101] on div "Reload" at bounding box center [942, 97] width 29 height 17
click at [465, 38] on div "Notes" at bounding box center [487, 32] width 45 height 31
click at [409, 65] on link "Dashboard" at bounding box center [458, 59] width 98 height 21
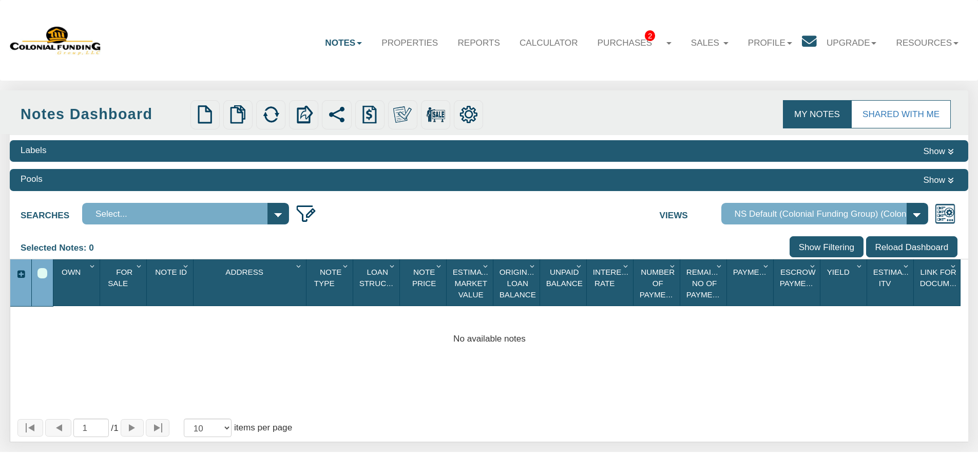
click at [805, 114] on link "My Notes" at bounding box center [817, 114] width 68 height 28
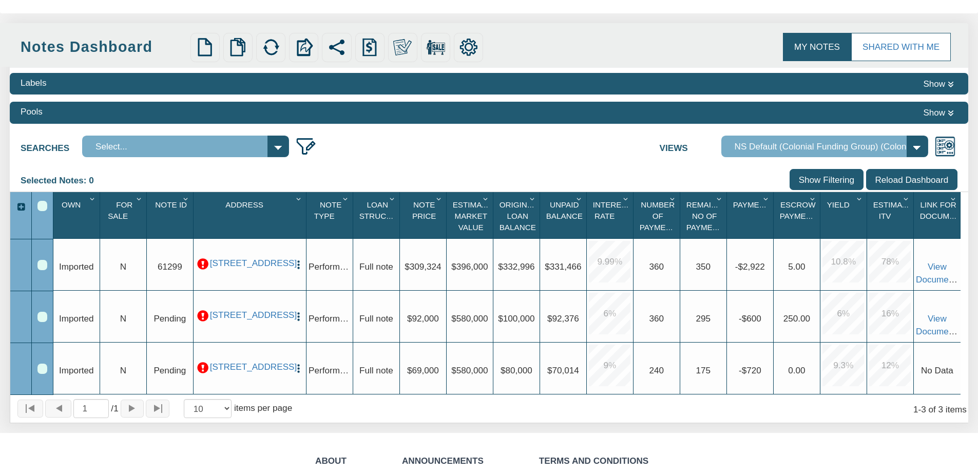
scroll to position [103, 0]
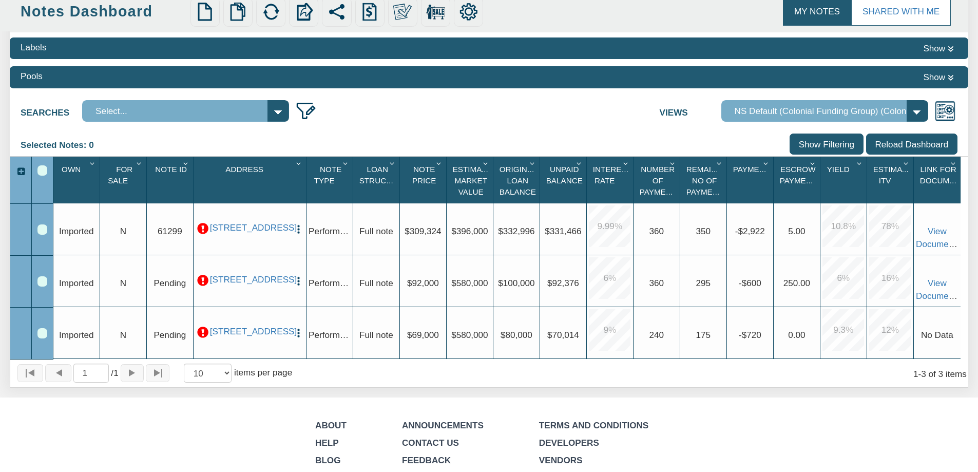
click at [916, 114] on select "Default View NS Default (Colonial Funding Group) (Colonial Funding Group)" at bounding box center [824, 111] width 207 height 22
click at [599, 129] on div "Labels Show Pools Show Searches Select... Views Default View" at bounding box center [489, 209] width 959 height 355
click at [928, 49] on button "Show" at bounding box center [939, 48] width 38 height 14
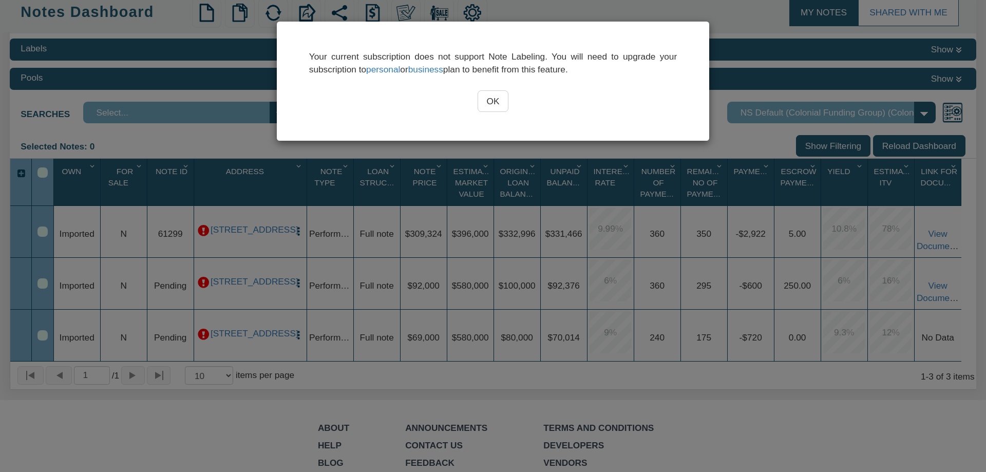
click at [500, 104] on input "OK" at bounding box center [492, 101] width 31 height 22
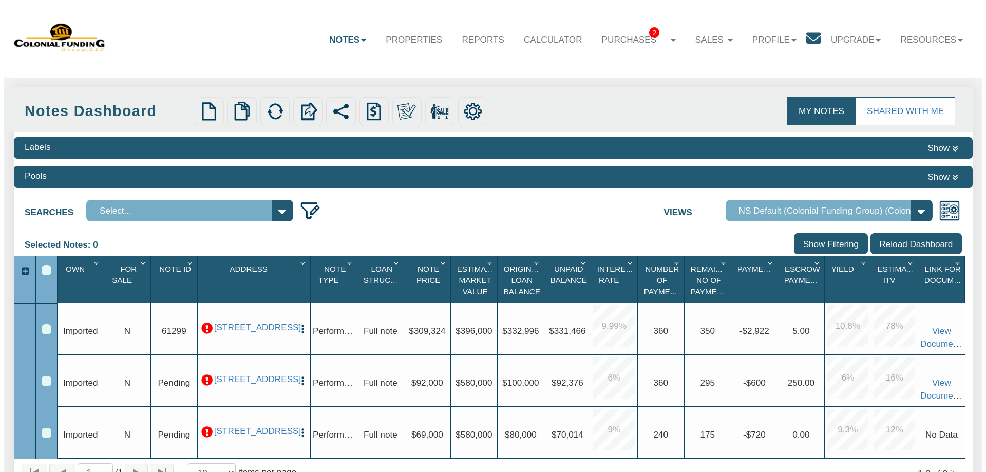
scroll to position [0, 0]
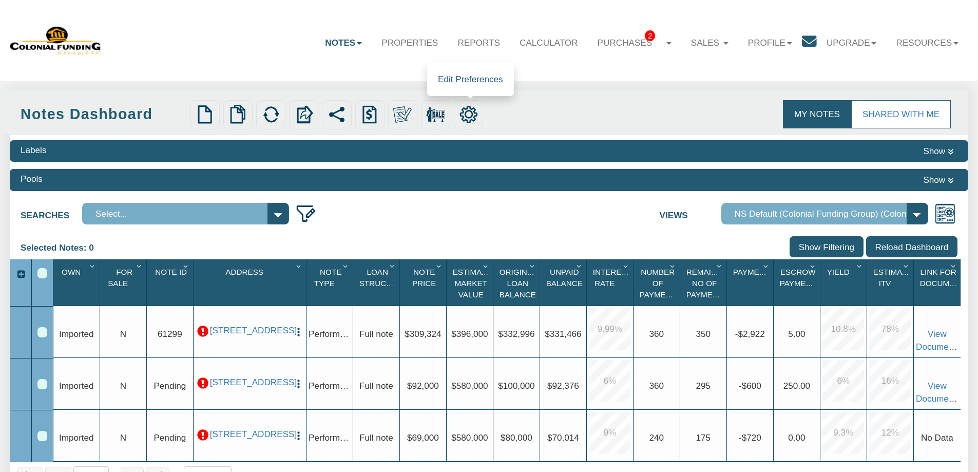
click at [473, 116] on img at bounding box center [468, 114] width 18 height 18
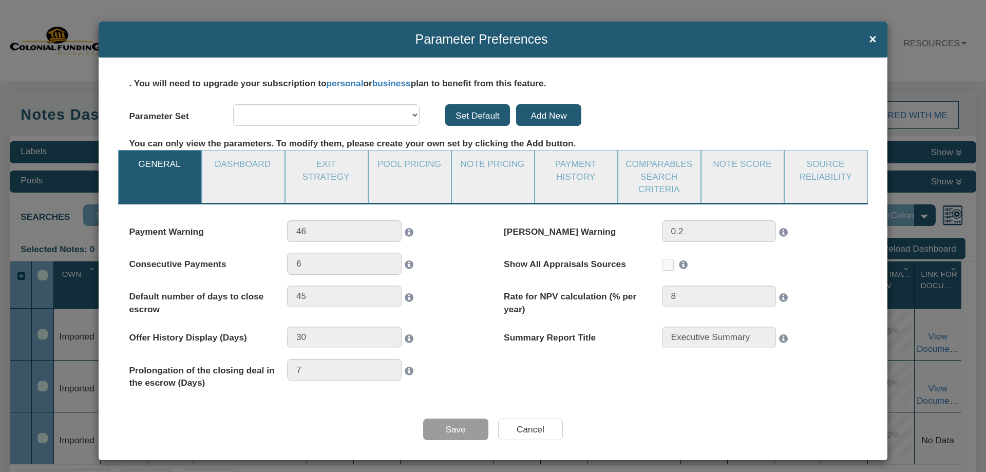
select select "object:1197"
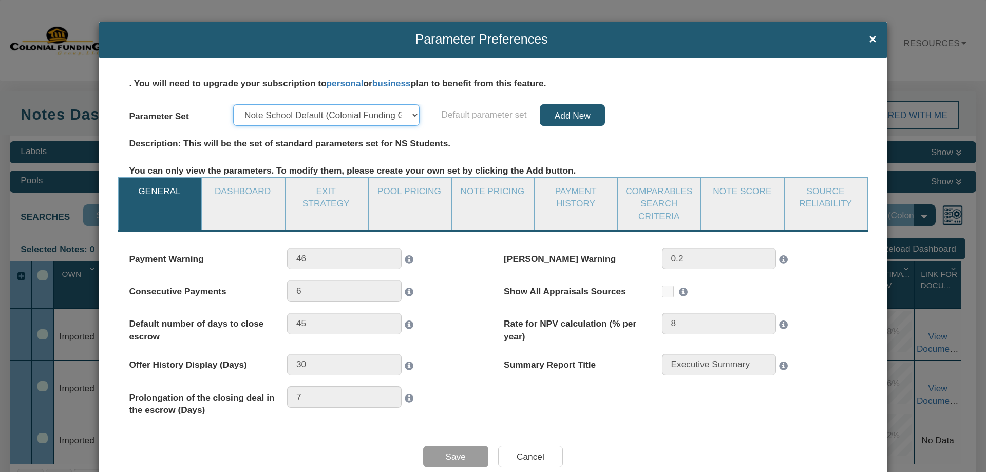
click at [396, 117] on select "Defaults Note School Default (Colonial Funding Group)" at bounding box center [326, 115] width 186 height 22
click at [471, 123] on div "Default parameter set Add New" at bounding box center [648, 115] width 437 height 22
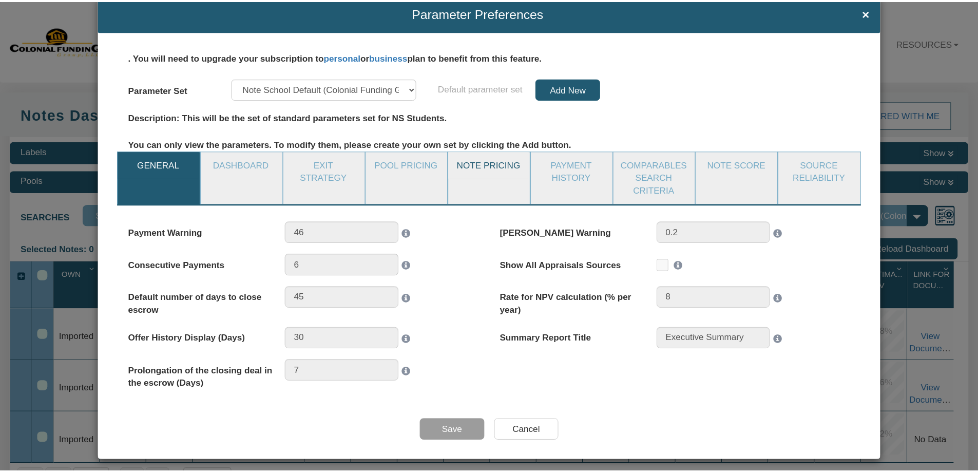
scroll to position [37, 0]
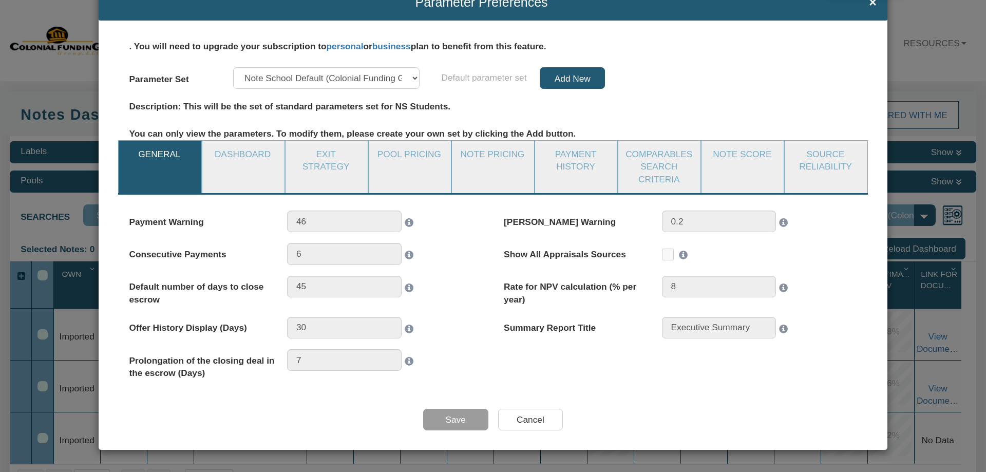
click at [869, 4] on span "×" at bounding box center [873, 2] width 8 height 14
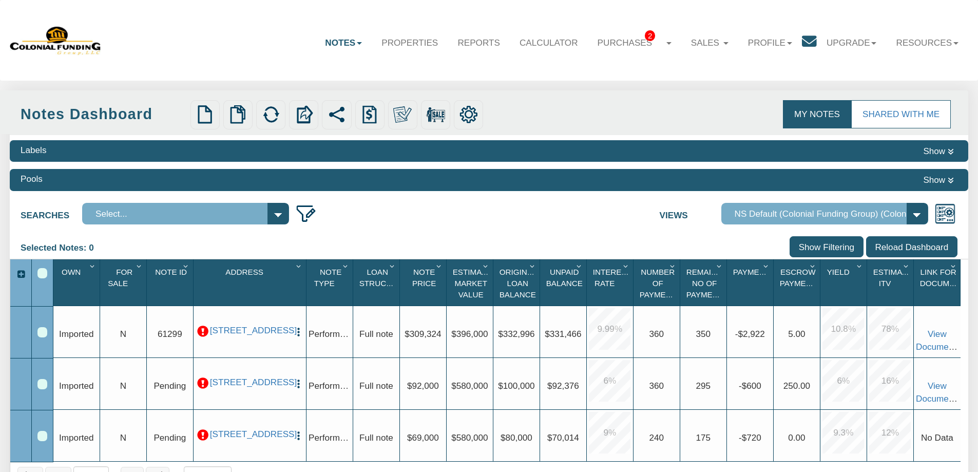
click at [951, 179] on icon at bounding box center [951, 180] width 6 height 7
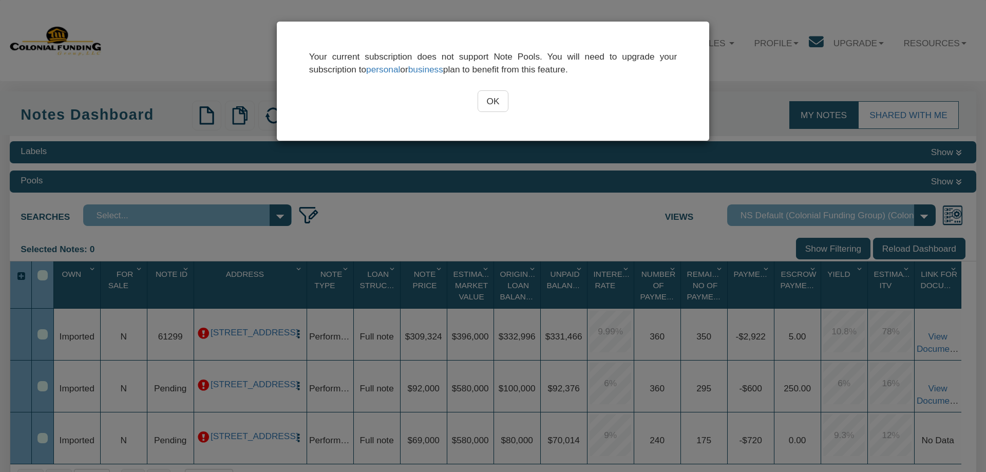
click at [494, 107] on input "OK" at bounding box center [492, 101] width 31 height 22
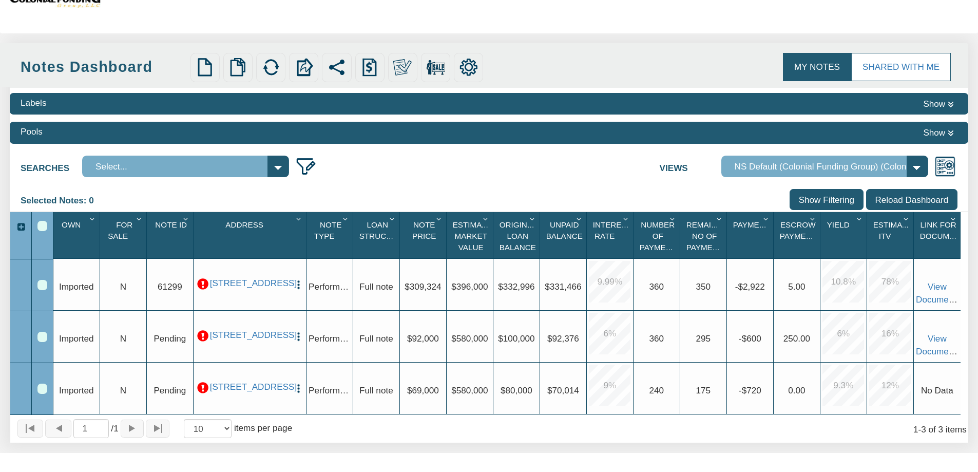
scroll to position [0, 0]
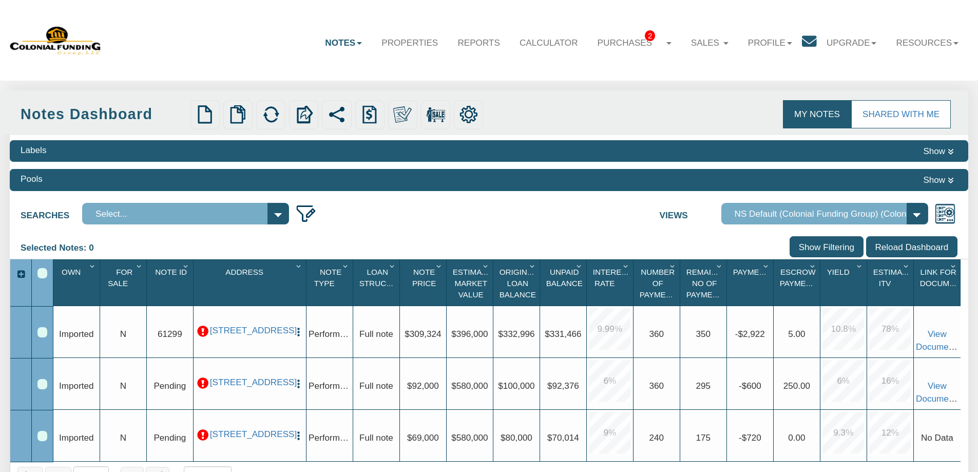
click at [43, 331] on div "Row 1, Row Selection Checkbox" at bounding box center [42, 332] width 10 height 10
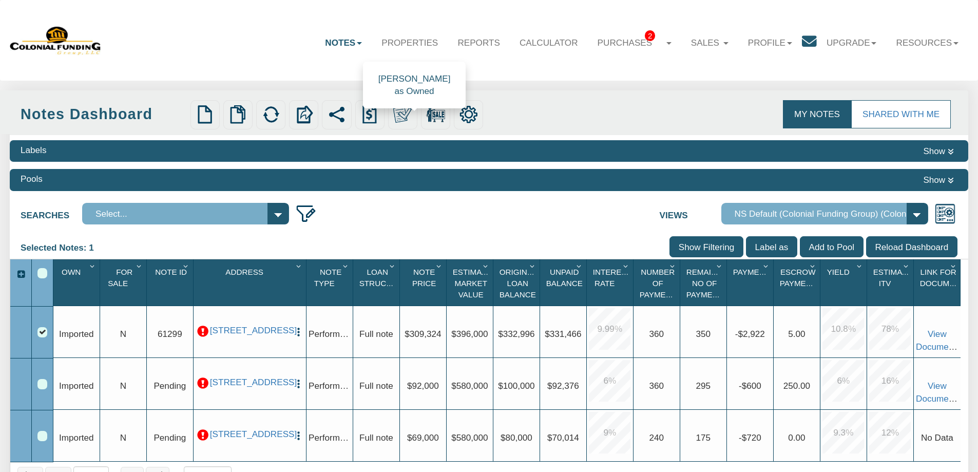
click at [402, 115] on img at bounding box center [402, 114] width 18 height 18
click at [193, 209] on select "Select..." at bounding box center [185, 214] width 207 height 22
click at [303, 209] on img at bounding box center [306, 214] width 22 height 22
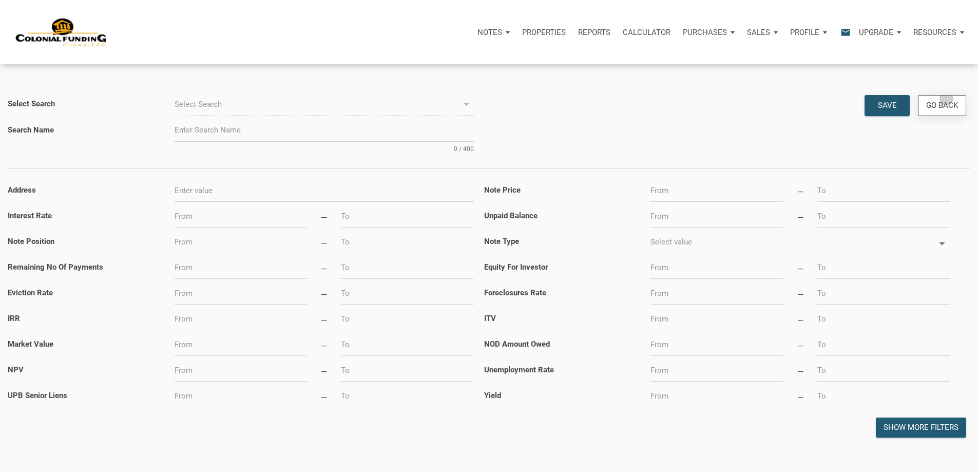
click at [940, 98] on div "Go Back" at bounding box center [941, 105] width 47 height 20
